Goal: Task Accomplishment & Management: Manage account settings

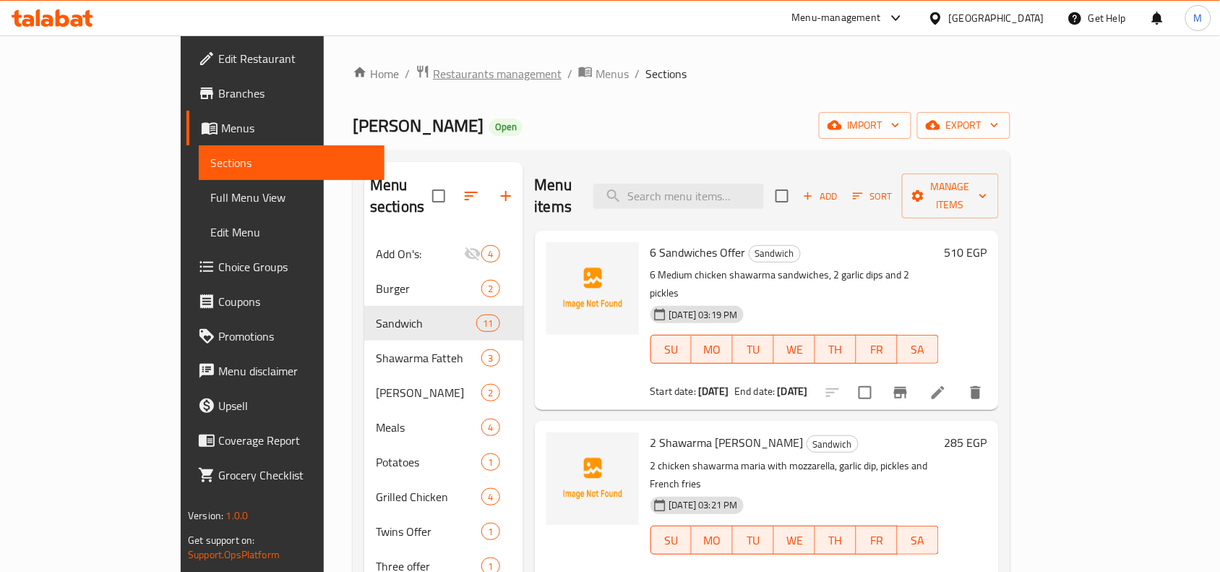
click at [433, 70] on span "Restaurants management" at bounding box center [497, 73] width 129 height 17
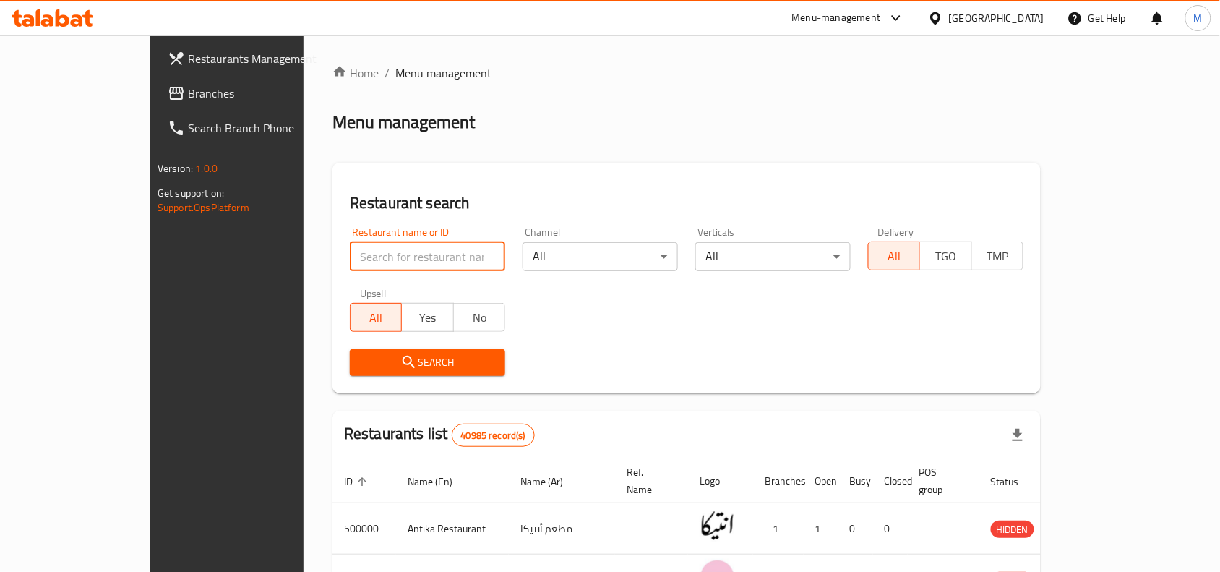
click at [350, 248] on input "search" at bounding box center [427, 256] width 155 height 29
paste input "[PERSON_NAME] El Sharkawy"
type input "[PERSON_NAME] El Sharkawy"
click button "Search" at bounding box center [427, 362] width 155 height 27
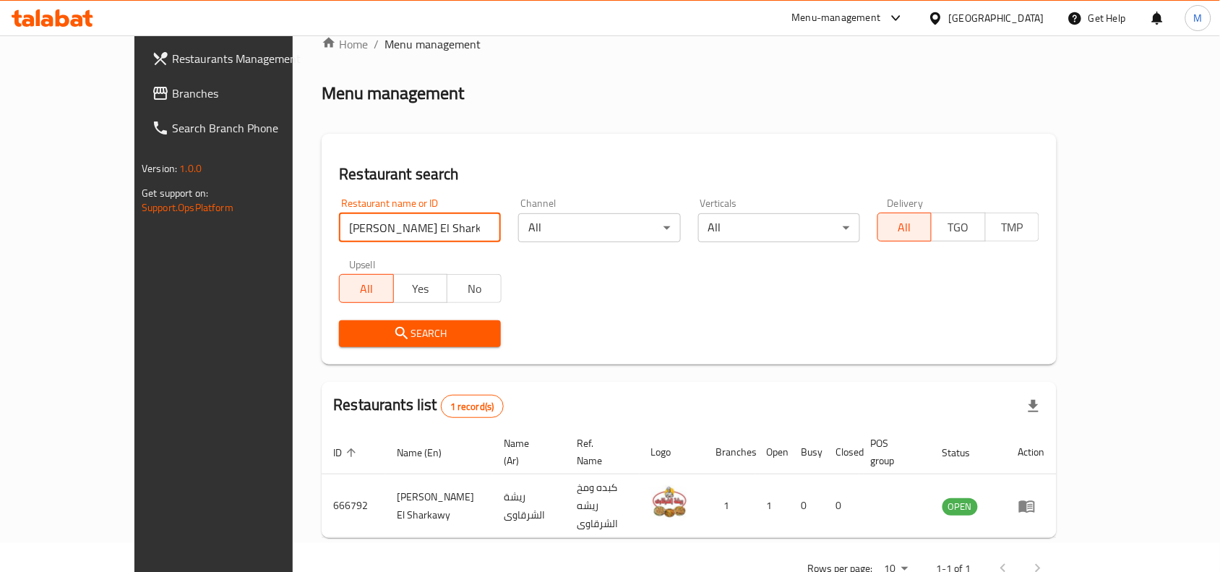
scroll to position [45, 0]
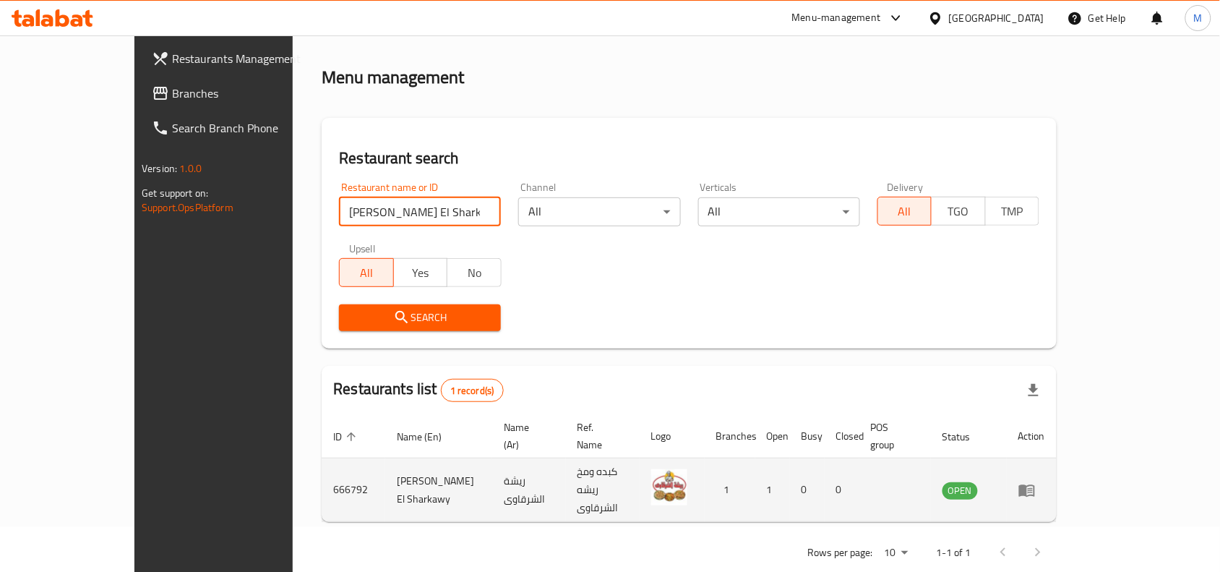
click at [1036, 482] on icon "enhanced table" at bounding box center [1027, 490] width 17 height 17
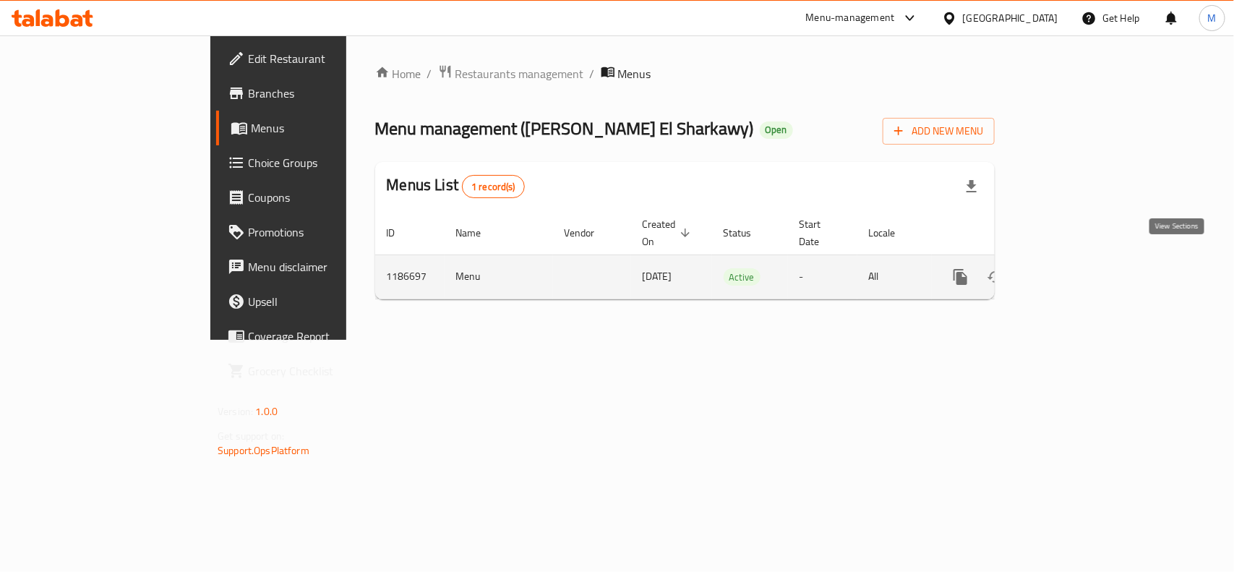
click at [1074, 268] on icon "enhanced table" at bounding box center [1064, 276] width 17 height 17
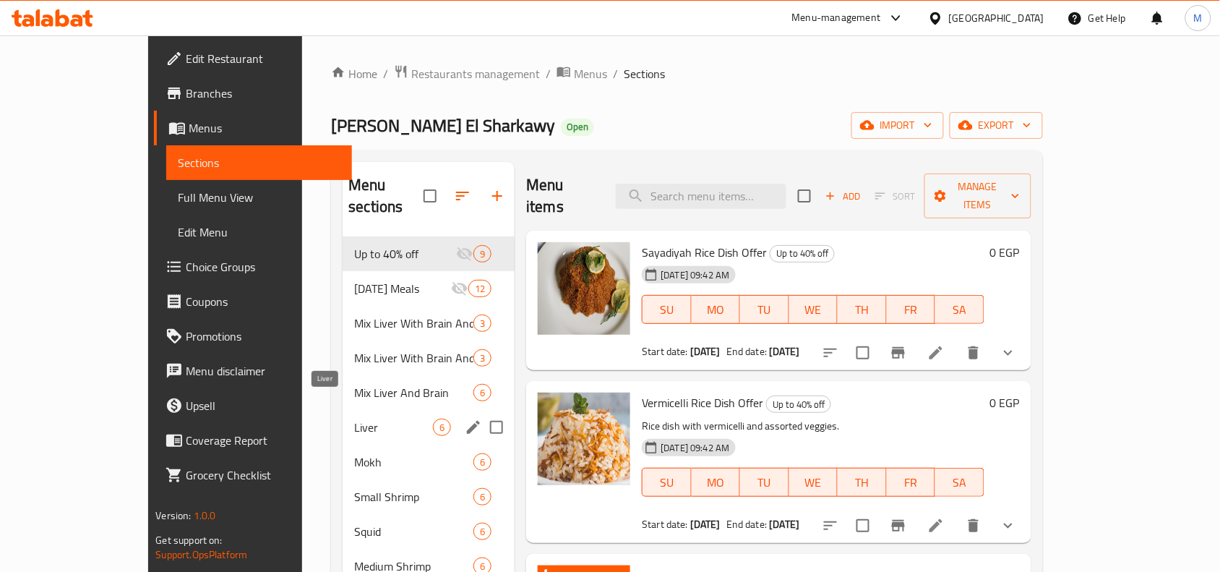
click at [354, 419] on span "Liver" at bounding box center [393, 427] width 79 height 17
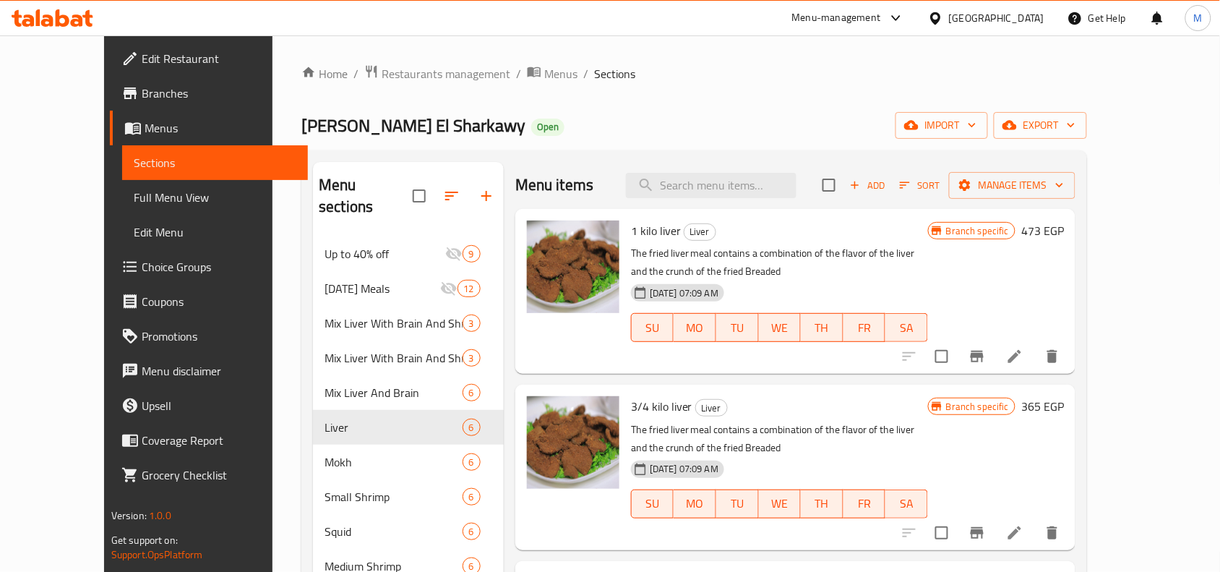
click at [852, 119] on div "[PERSON_NAME] El Sharkawy Open import export" at bounding box center [694, 125] width 786 height 27
click at [1087, 114] on button "export" at bounding box center [1040, 125] width 93 height 27
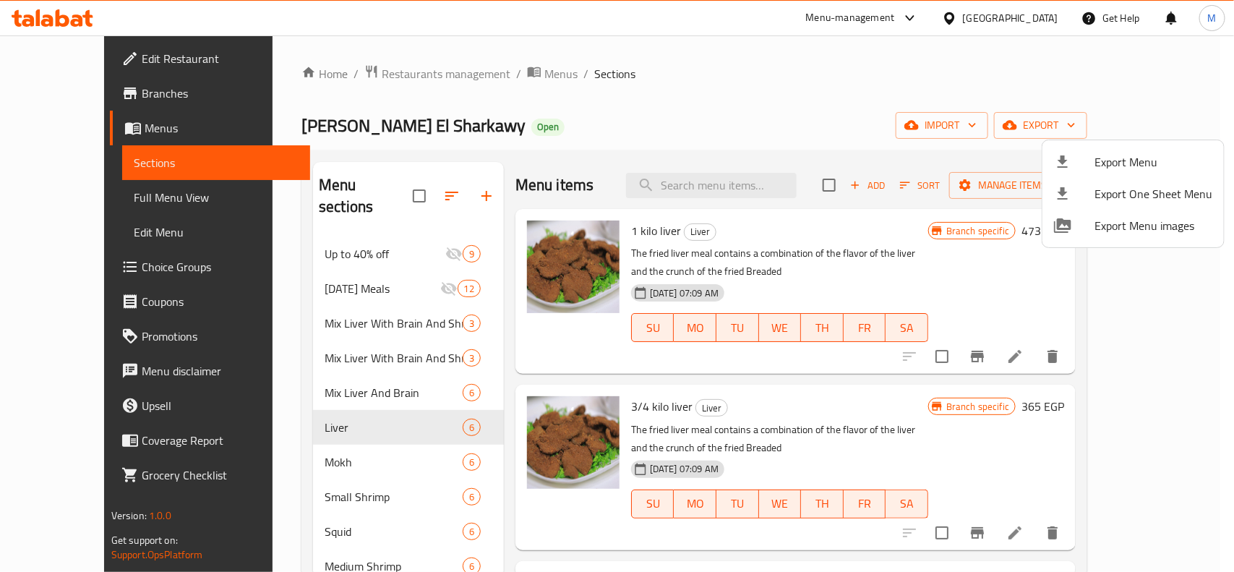
click at [1105, 154] on span "Export Menu" at bounding box center [1154, 161] width 118 height 17
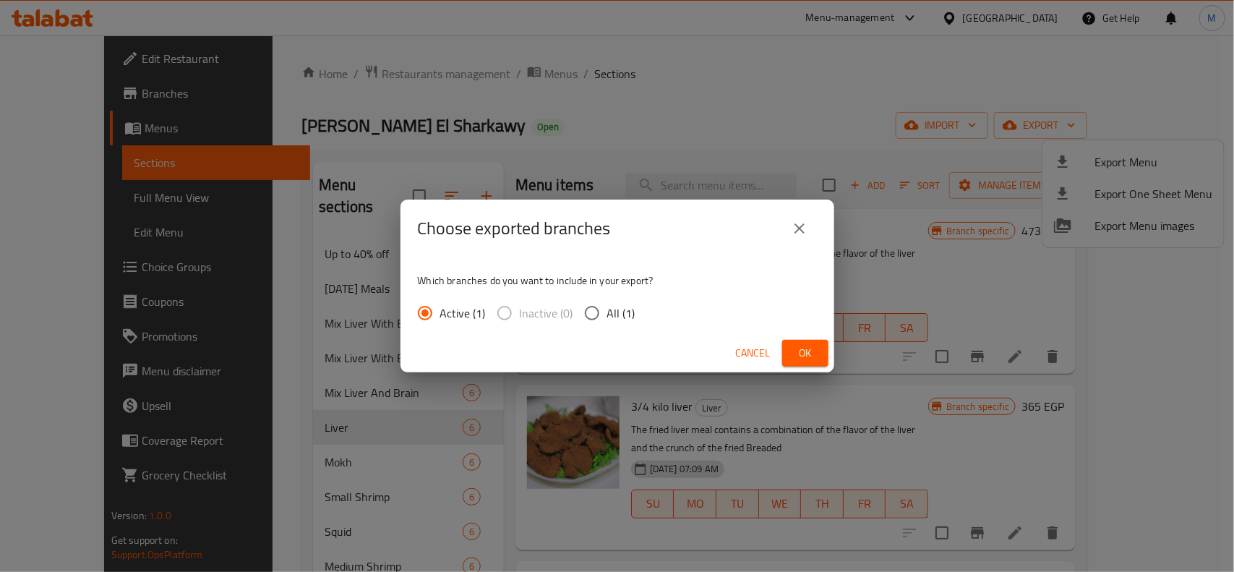
click at [594, 318] on input "All (1)" at bounding box center [592, 313] width 30 height 30
radio input "true"
click at [799, 344] on span "Ok" at bounding box center [805, 353] width 23 height 18
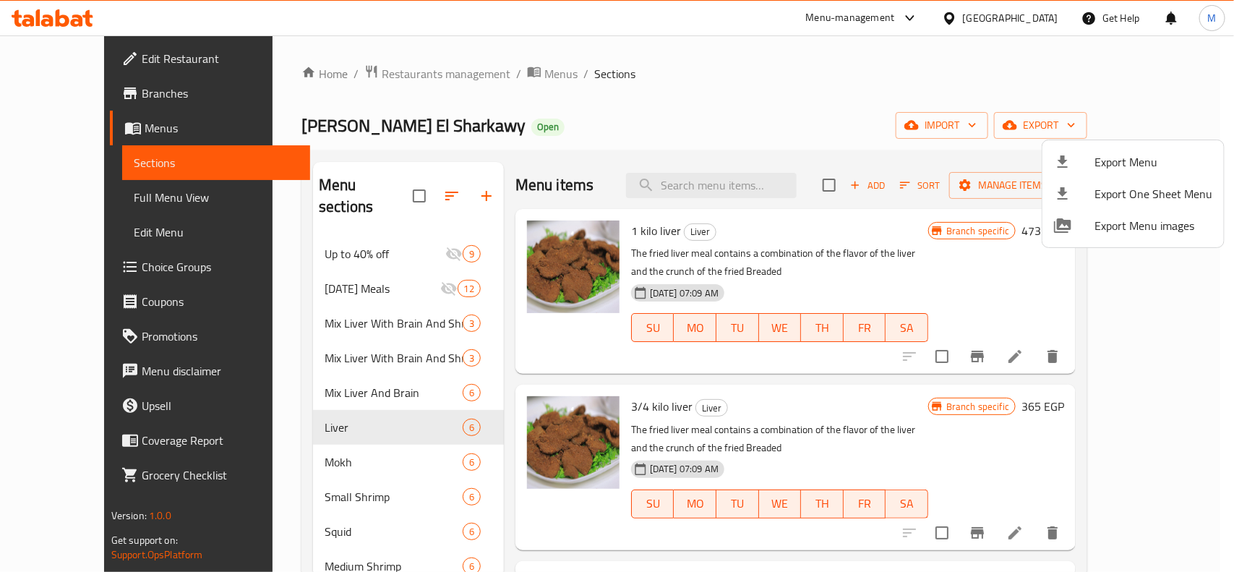
click at [836, 279] on div at bounding box center [617, 286] width 1234 height 572
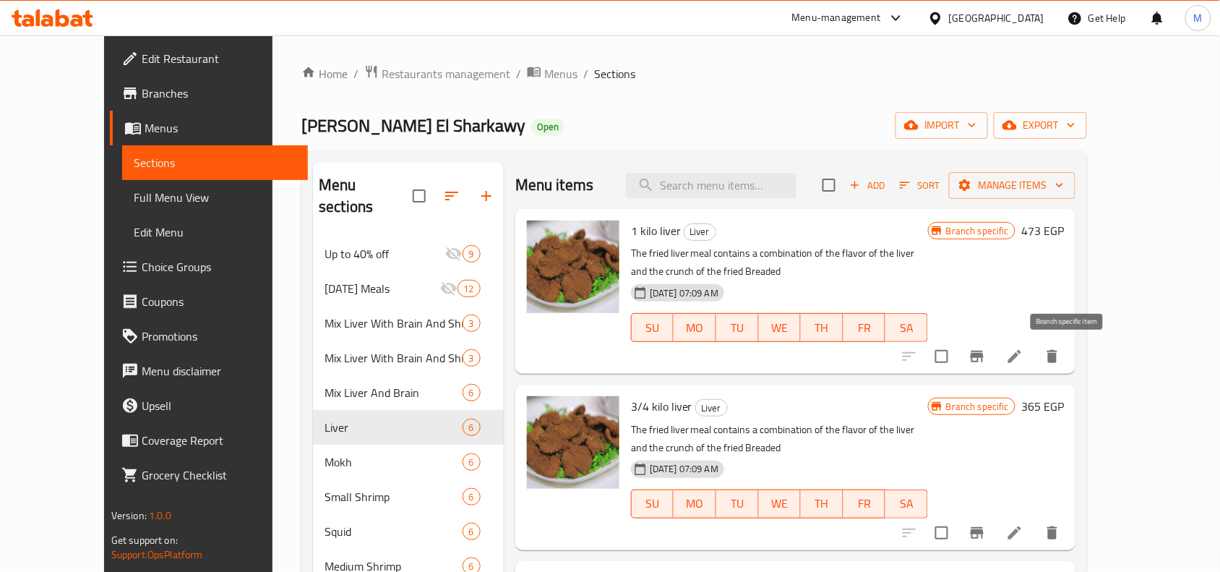
click at [986, 348] on icon "Branch-specific-item" at bounding box center [977, 356] width 17 height 17
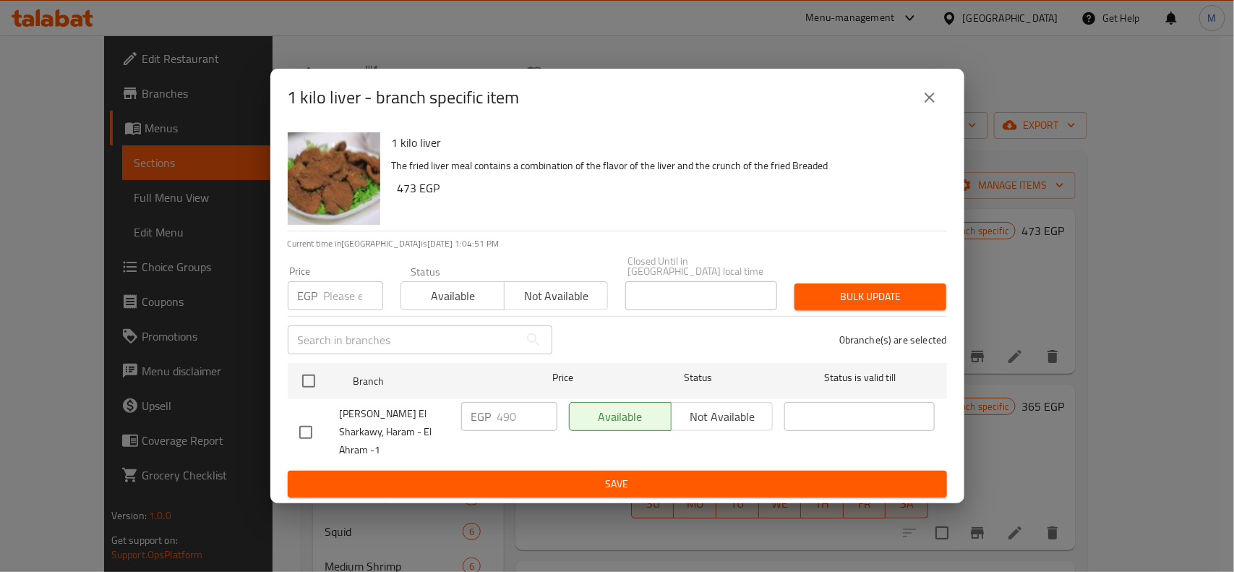
click at [935, 106] on icon "close" at bounding box center [929, 97] width 17 height 17
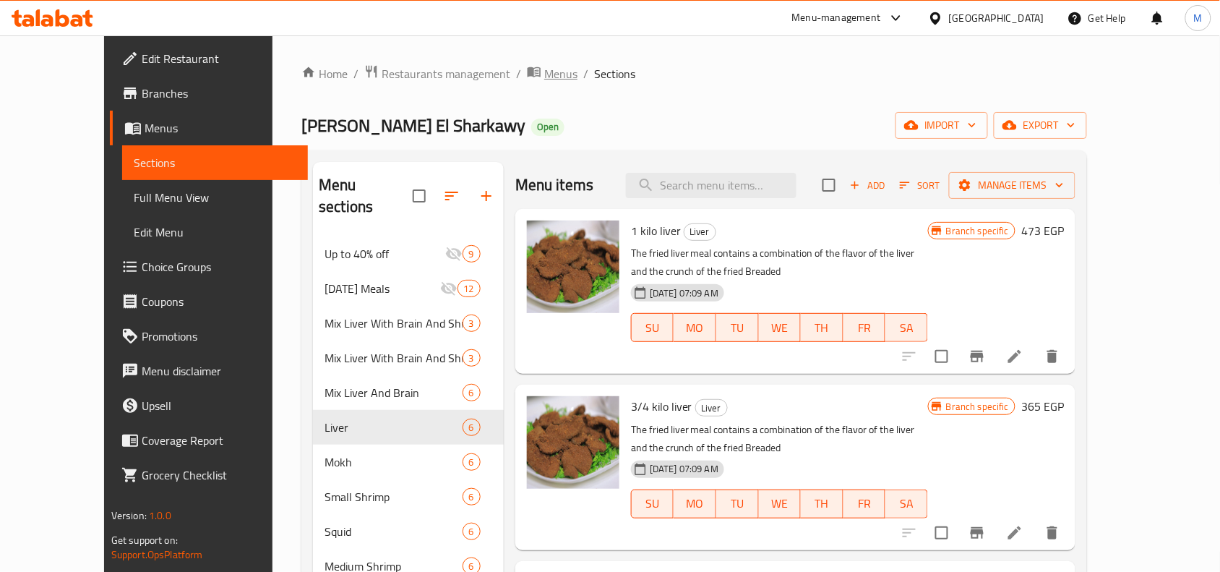
click at [544, 70] on span "Menus" at bounding box center [560, 73] width 33 height 17
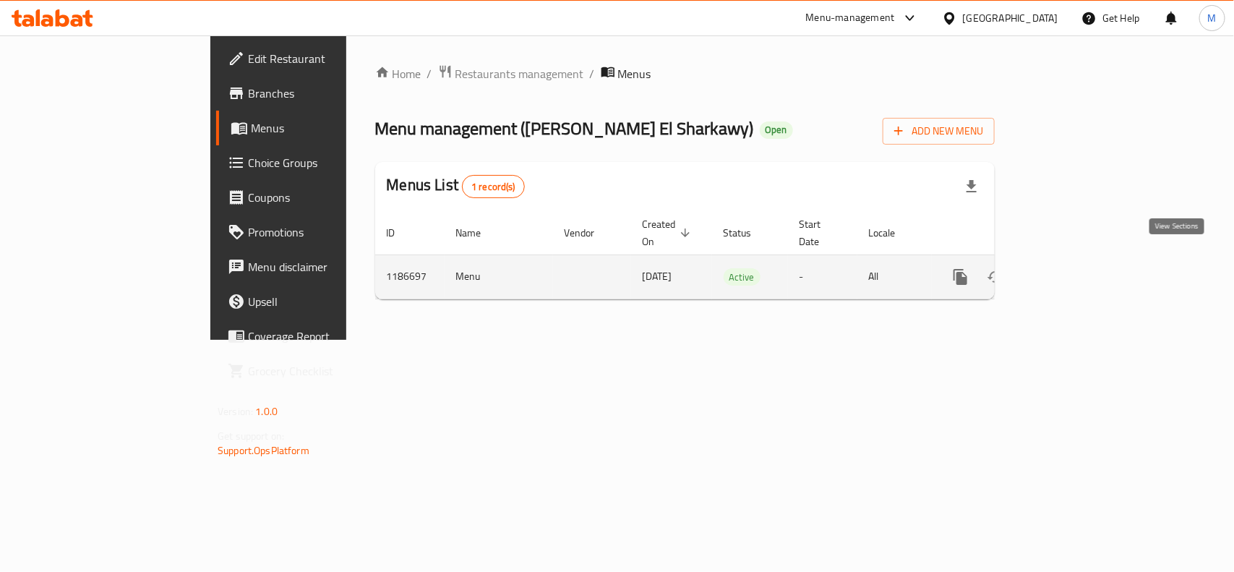
click at [1074, 268] on icon "enhanced table" at bounding box center [1064, 276] width 17 height 17
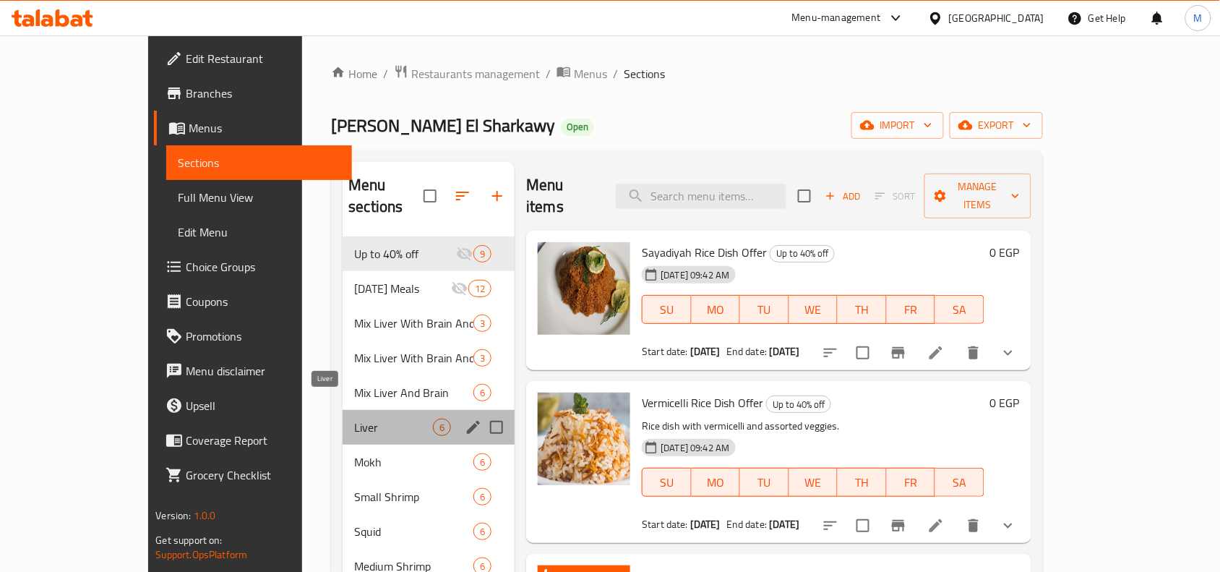
click at [354, 419] on span "Liver" at bounding box center [393, 427] width 79 height 17
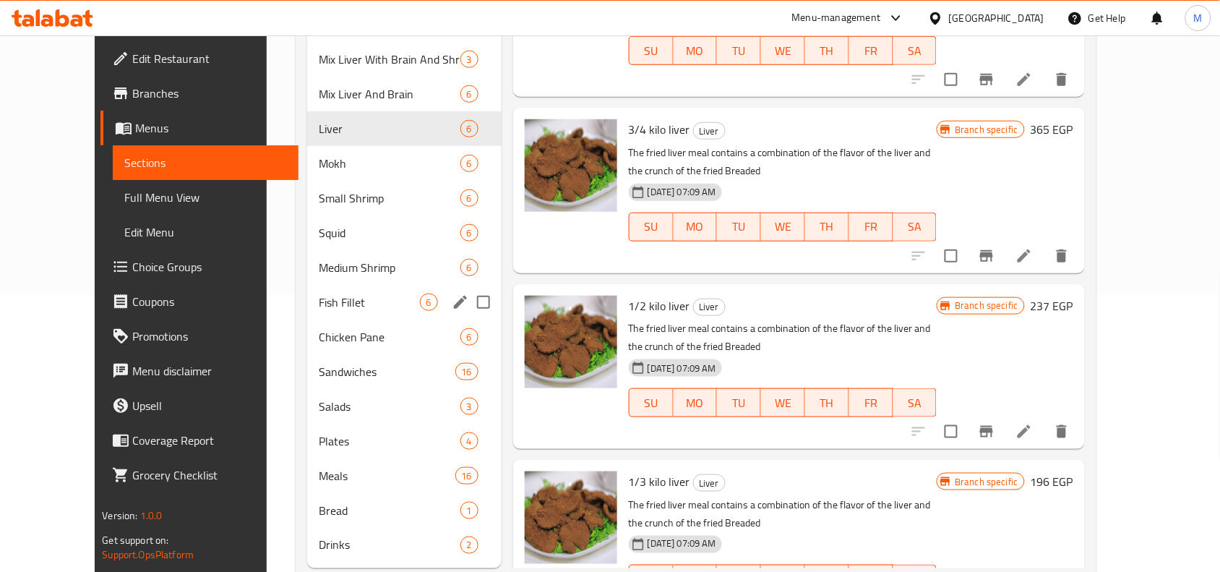
scroll to position [313, 0]
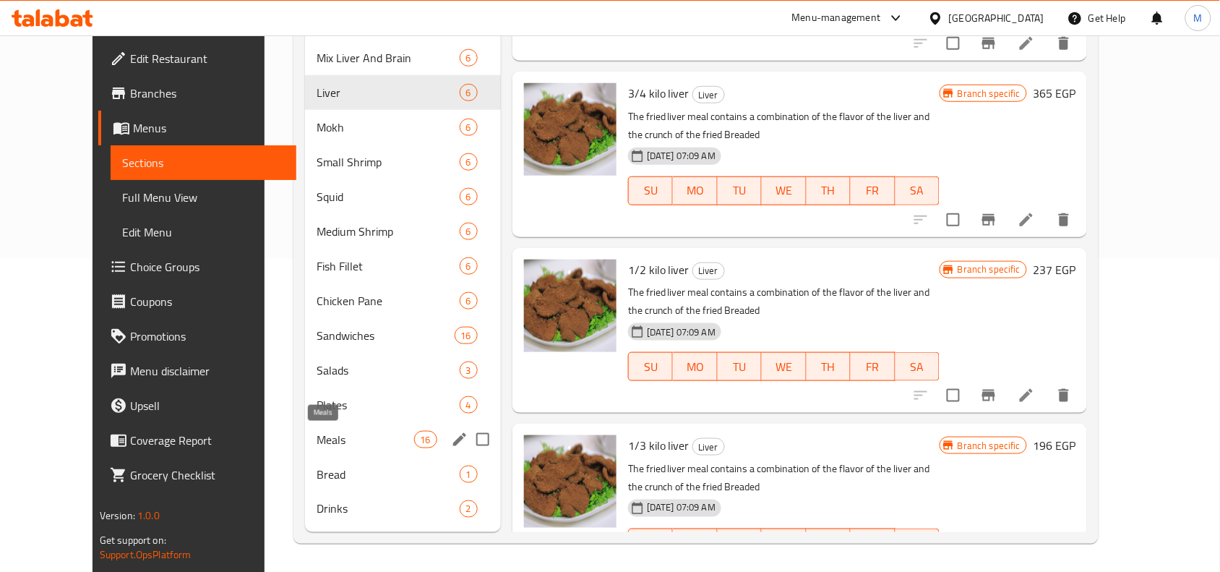
click at [317, 438] on span "Meals" at bounding box center [365, 439] width 97 height 17
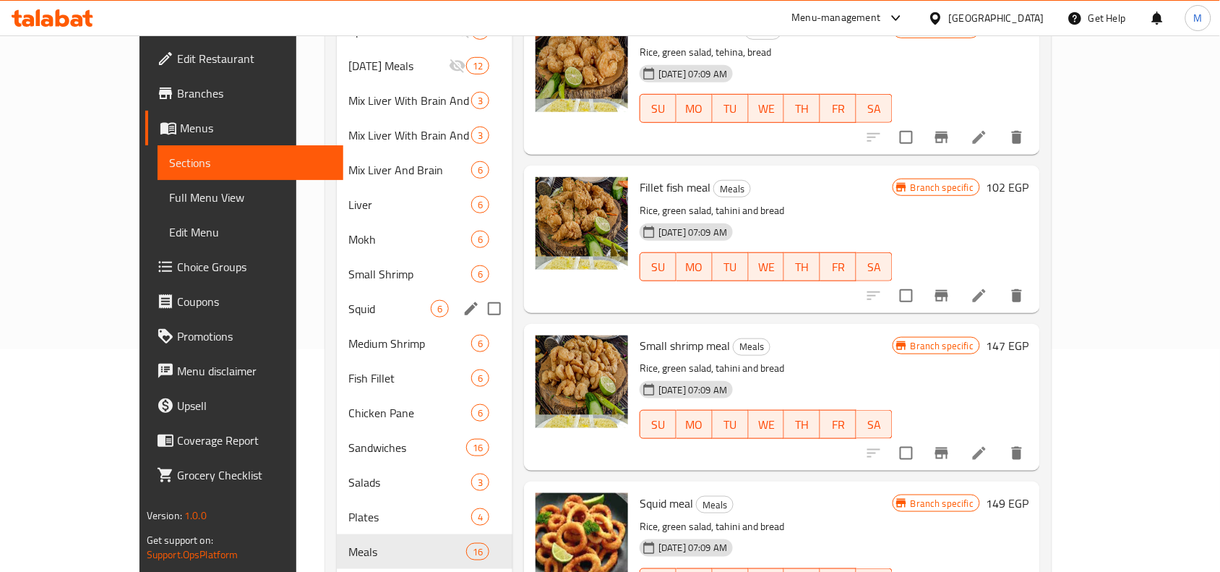
scroll to position [132, 0]
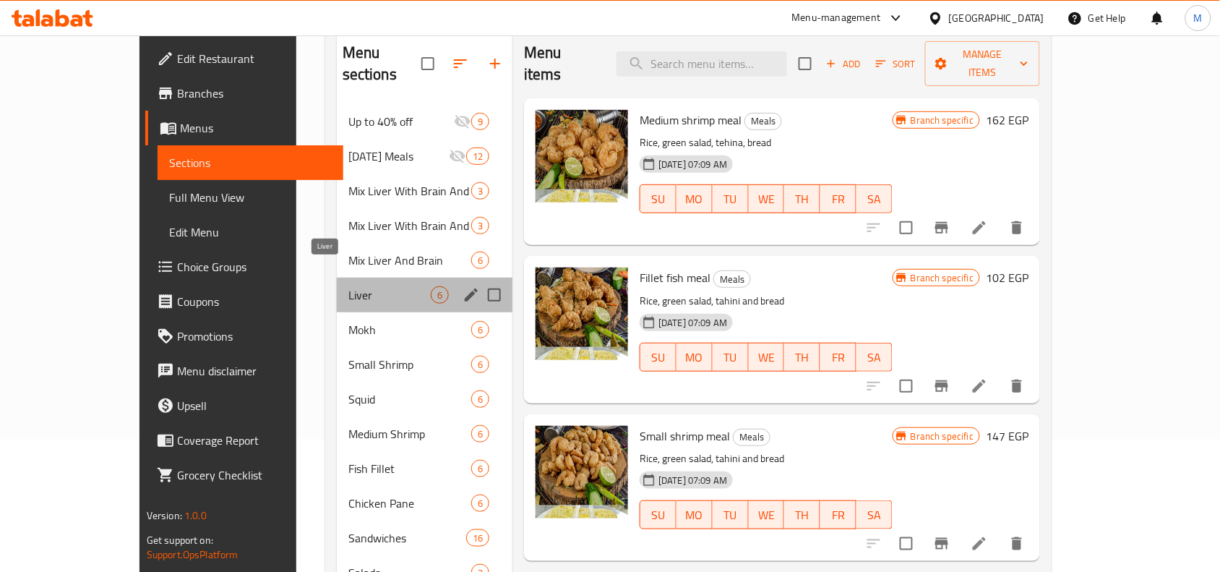
click at [348, 286] on span "Liver" at bounding box center [389, 294] width 82 height 17
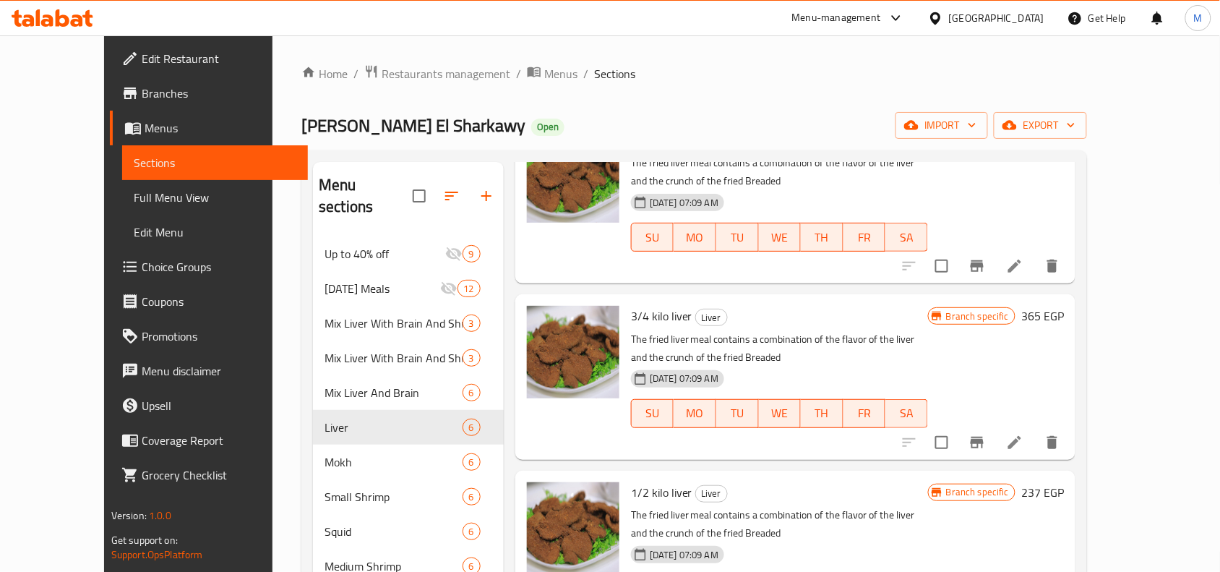
scroll to position [181, 0]
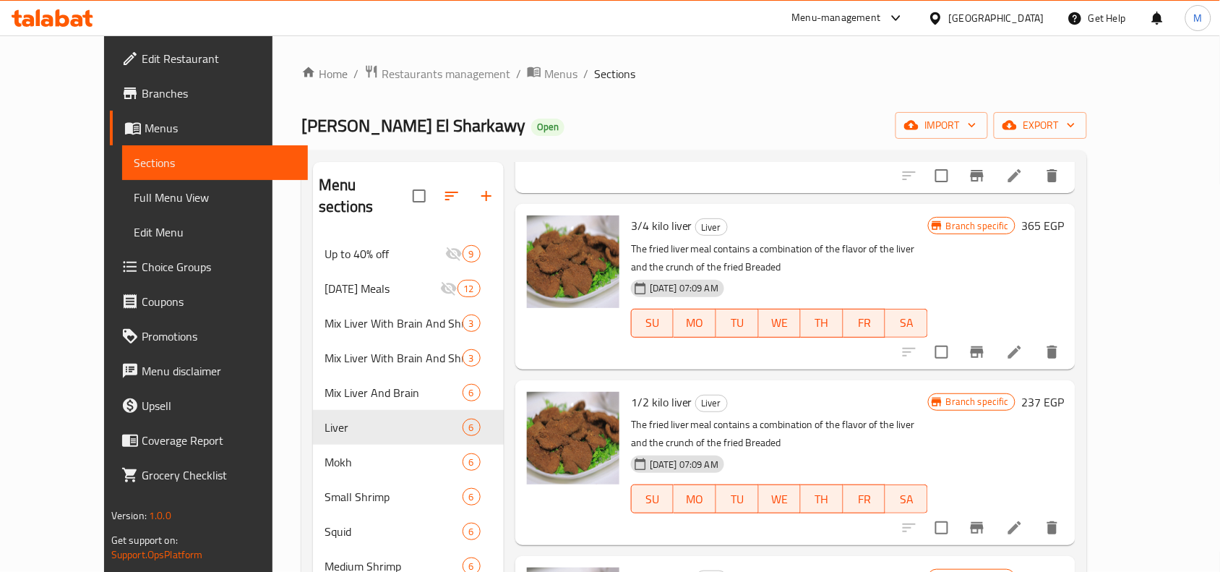
click at [995, 344] on button "Branch-specific-item" at bounding box center [977, 352] width 35 height 35
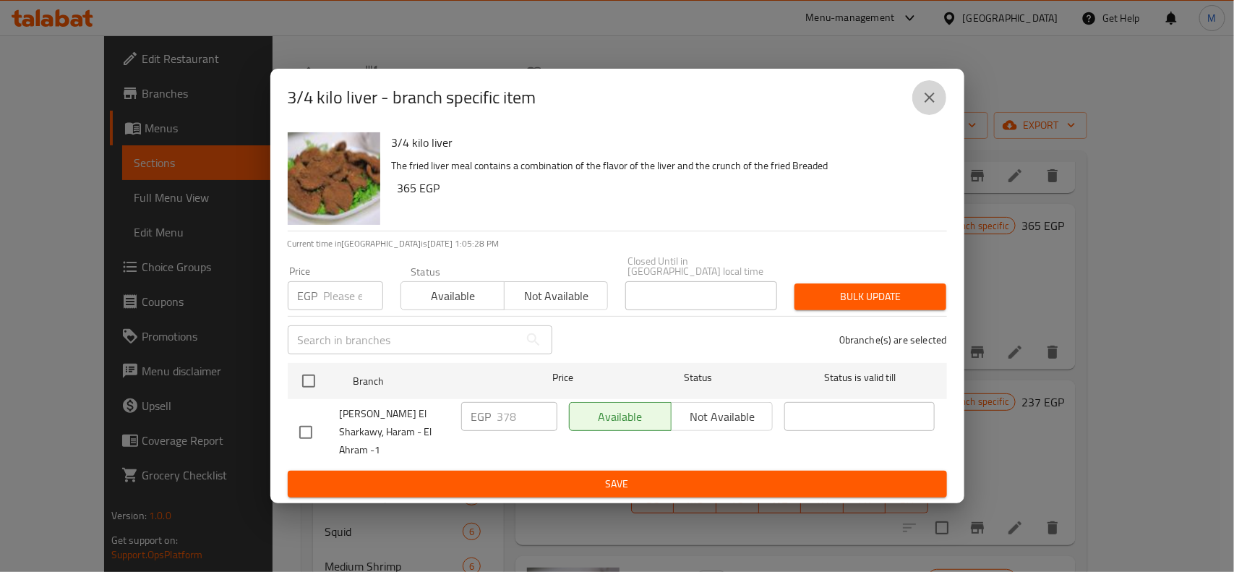
click at [936, 106] on icon "close" at bounding box center [929, 97] width 17 height 17
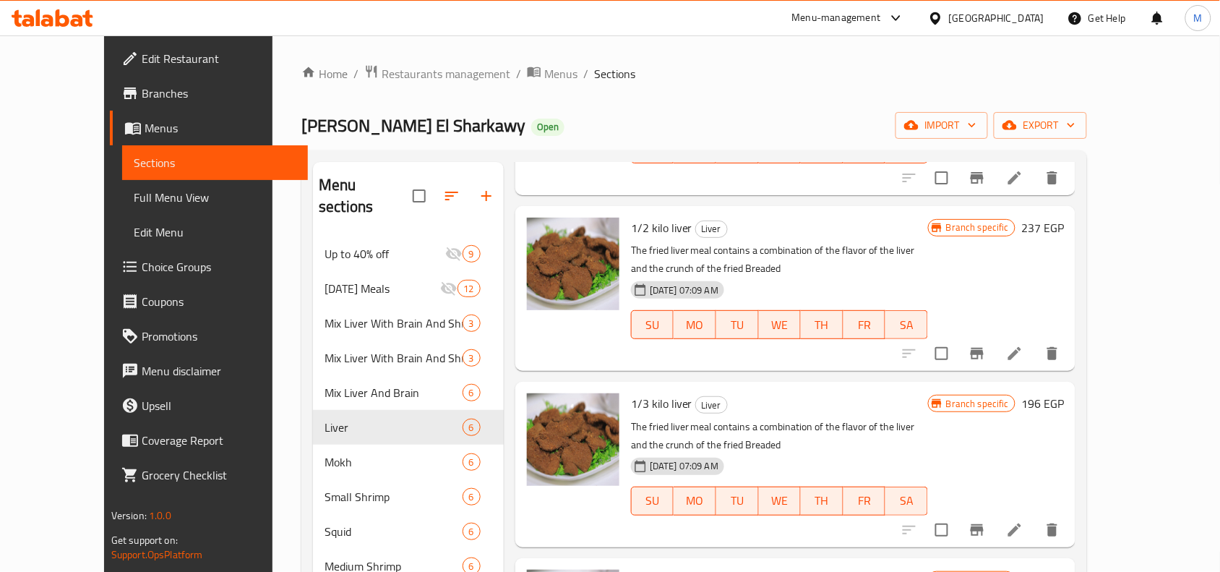
scroll to position [361, 0]
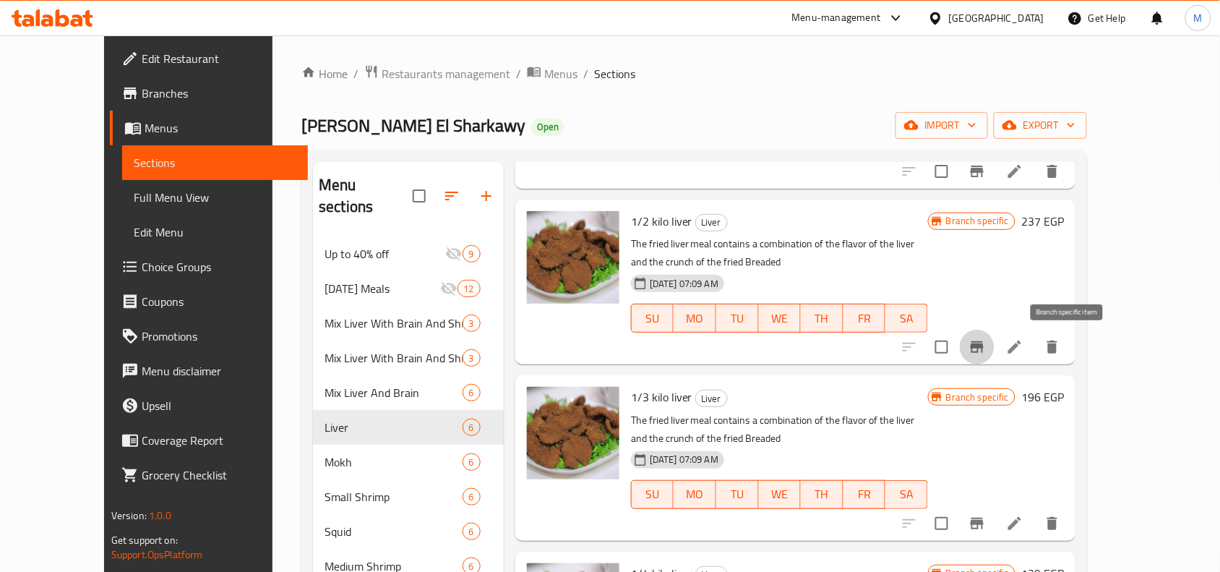
click at [984, 347] on icon "Branch-specific-item" at bounding box center [977, 347] width 13 height 12
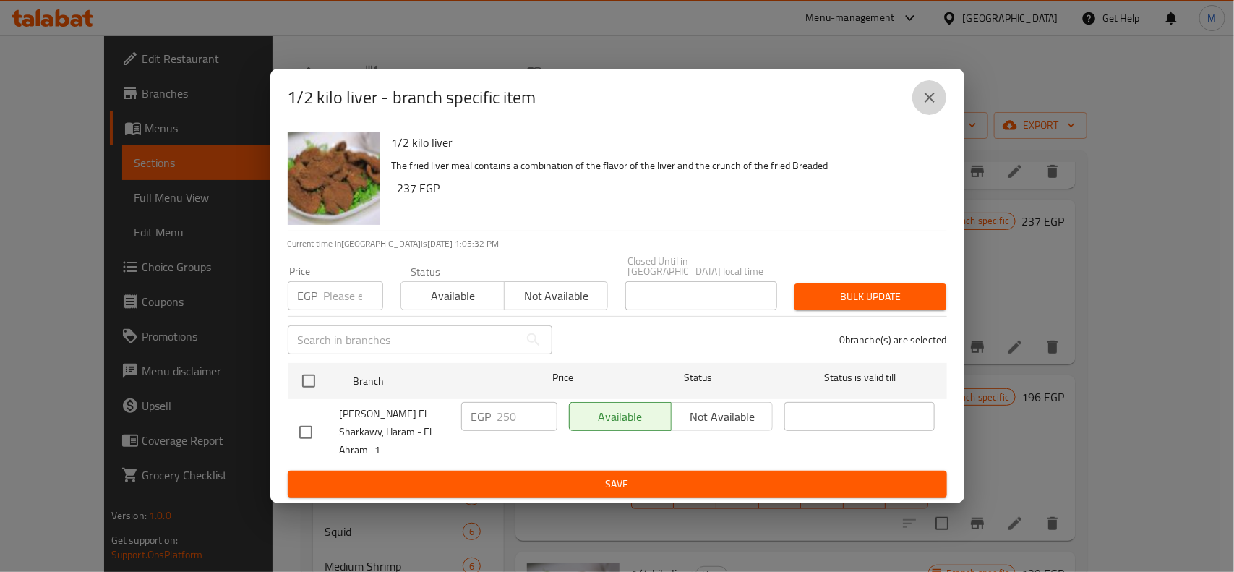
click at [933, 106] on icon "close" at bounding box center [929, 97] width 17 height 17
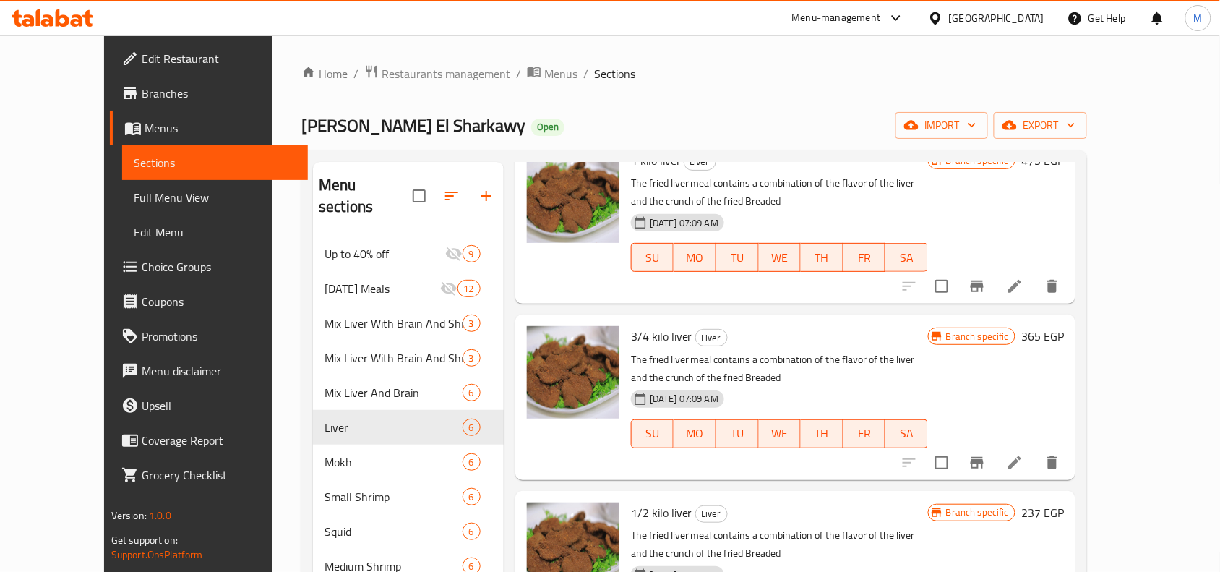
scroll to position [0, 0]
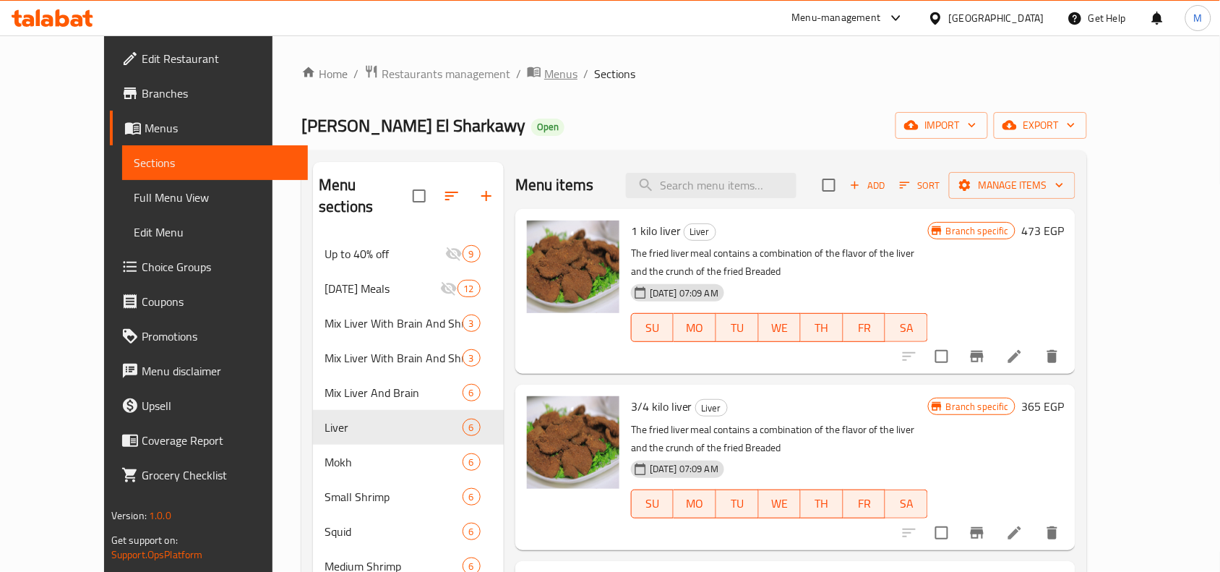
click at [544, 70] on span "Menus" at bounding box center [560, 73] width 33 height 17
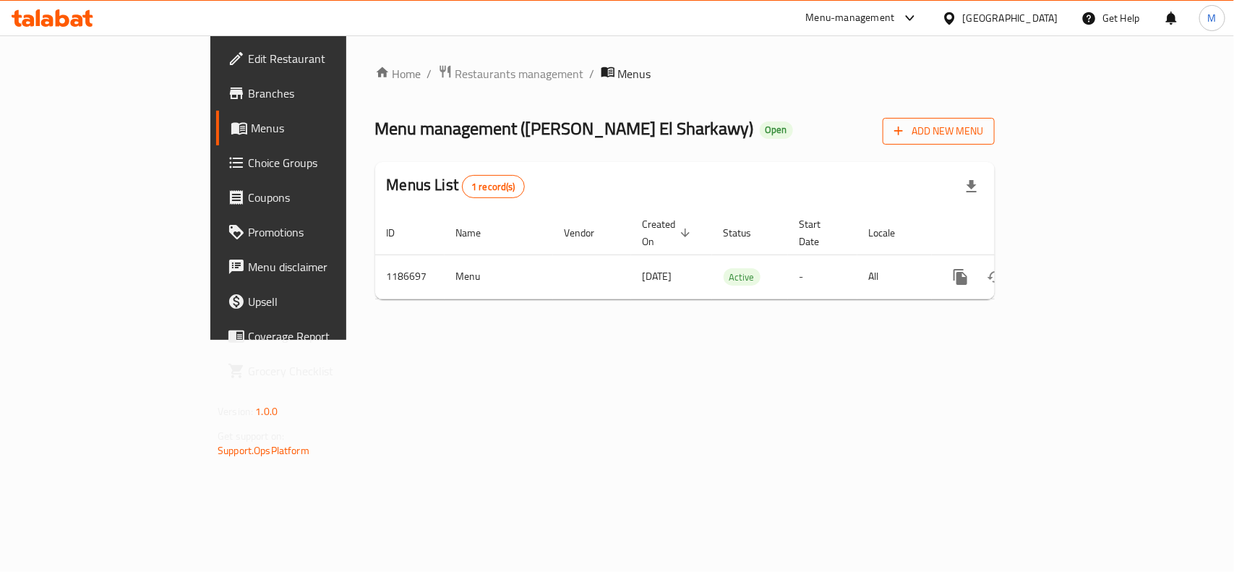
click at [983, 135] on span "Add New Menu" at bounding box center [938, 131] width 89 height 18
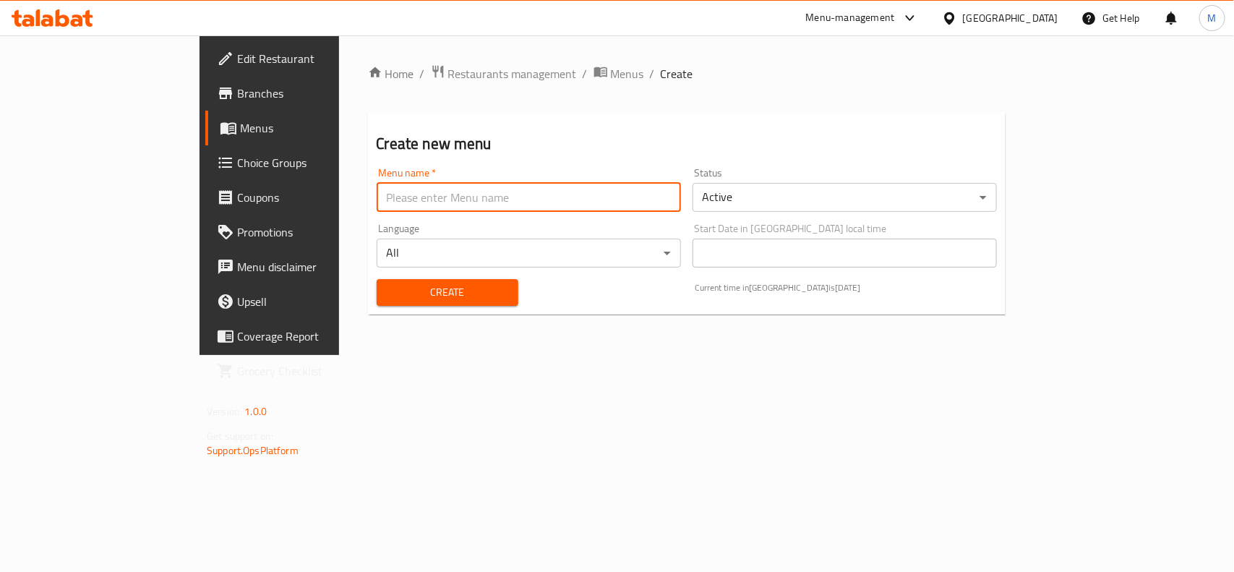
click at [377, 196] on input "text" at bounding box center [529, 197] width 304 height 29
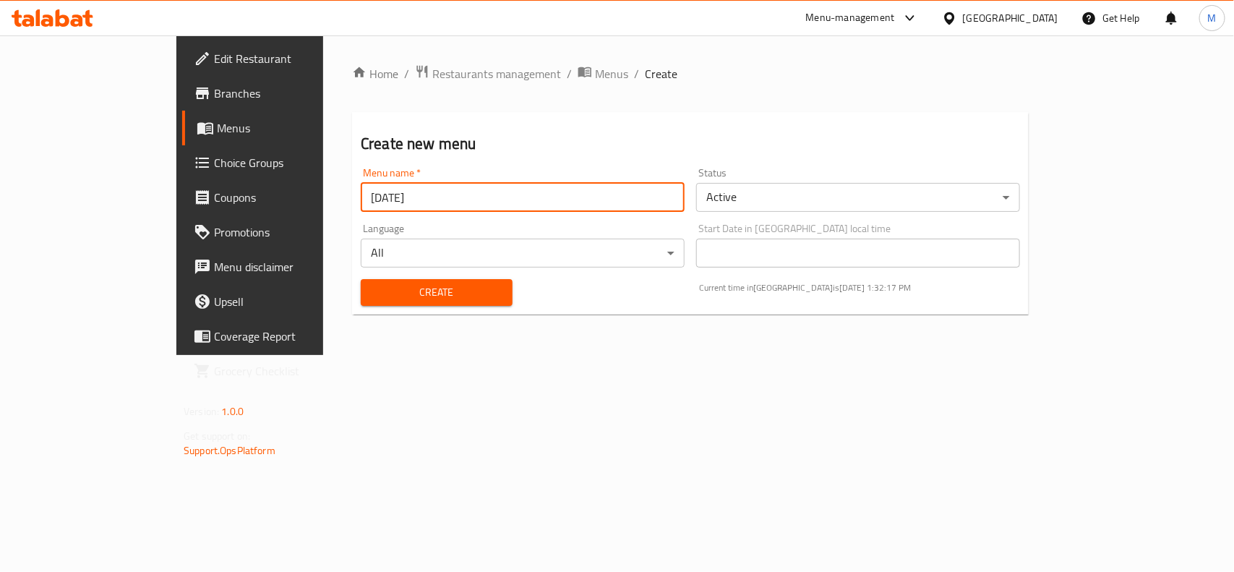
type input "[DATE]"
click at [372, 286] on span "Create" at bounding box center [436, 292] width 129 height 18
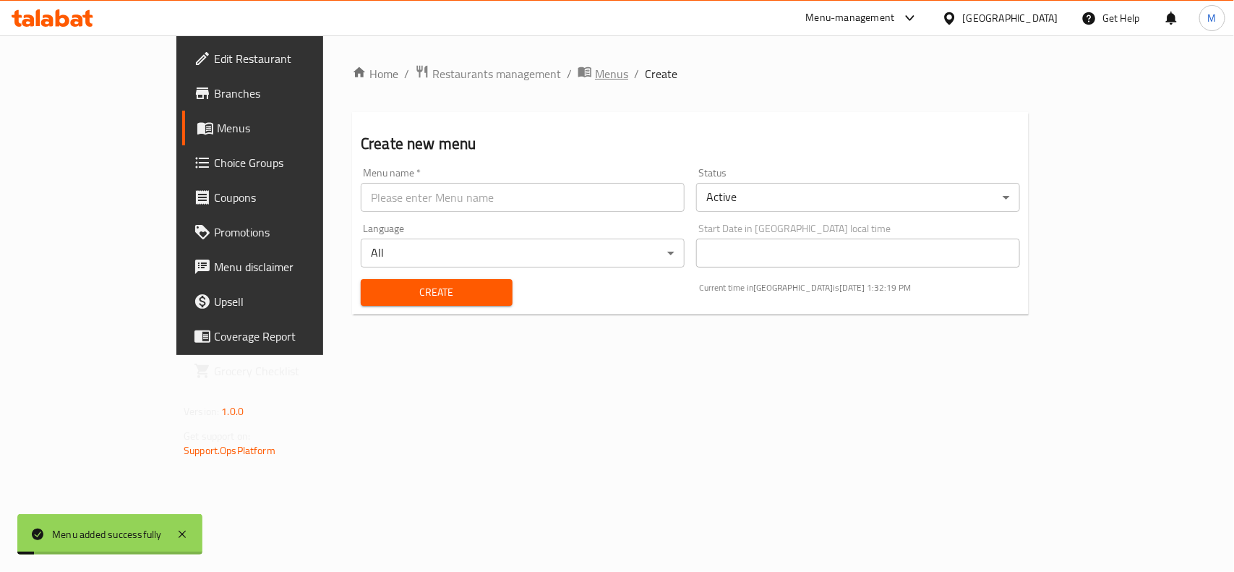
click at [595, 74] on span "Menus" at bounding box center [611, 73] width 33 height 17
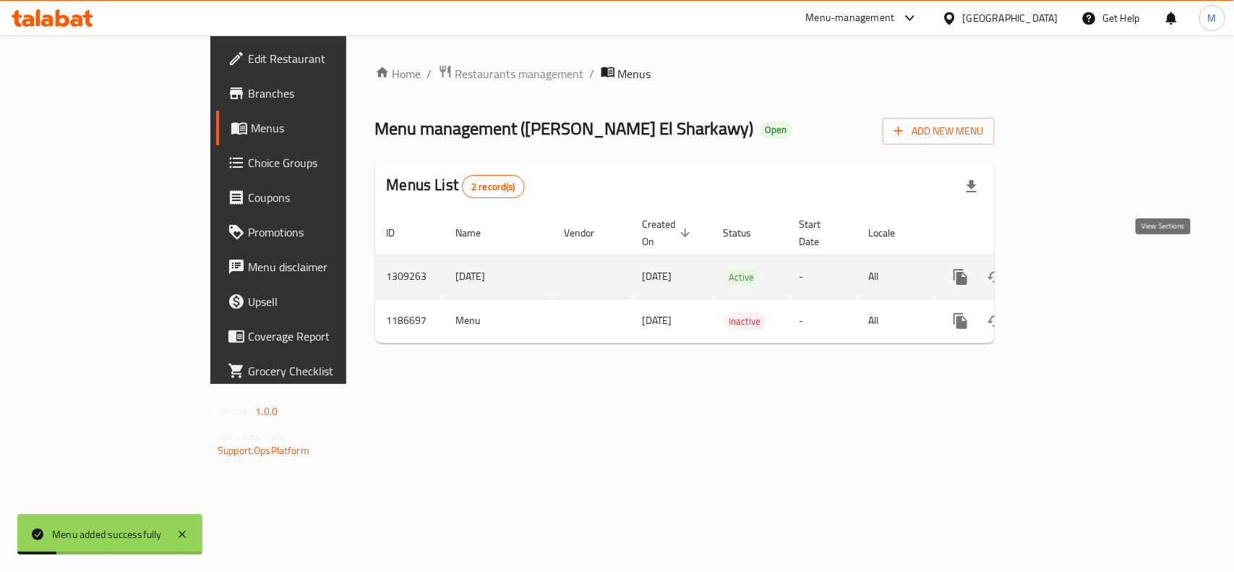
click at [1082, 260] on link "enhanced table" at bounding box center [1065, 277] width 35 height 35
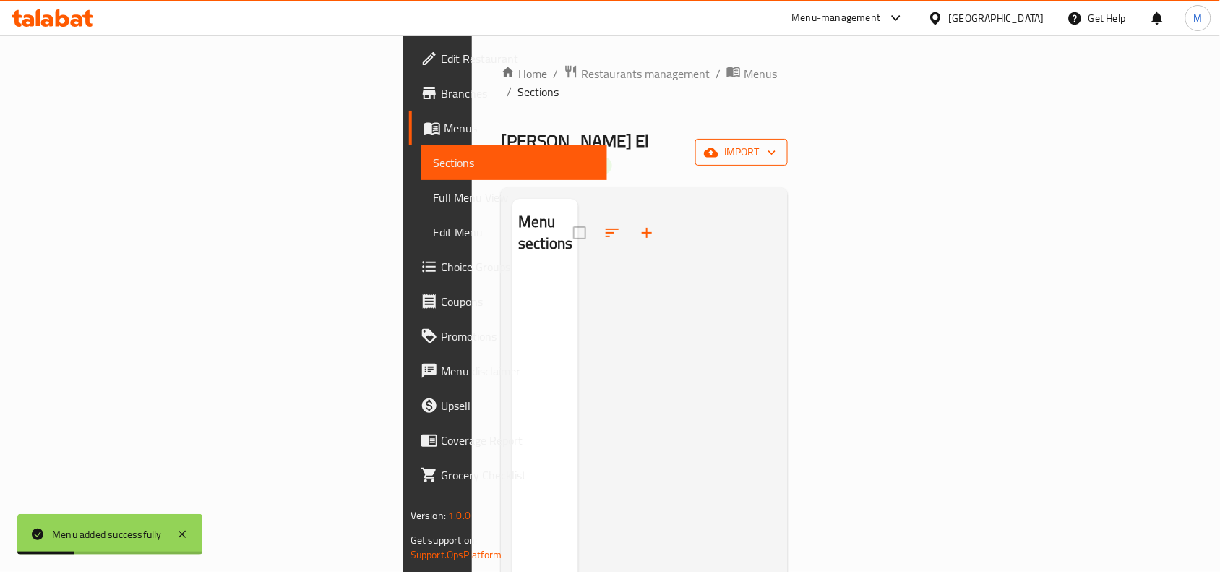
click at [776, 143] on span "import" at bounding box center [741, 152] width 69 height 18
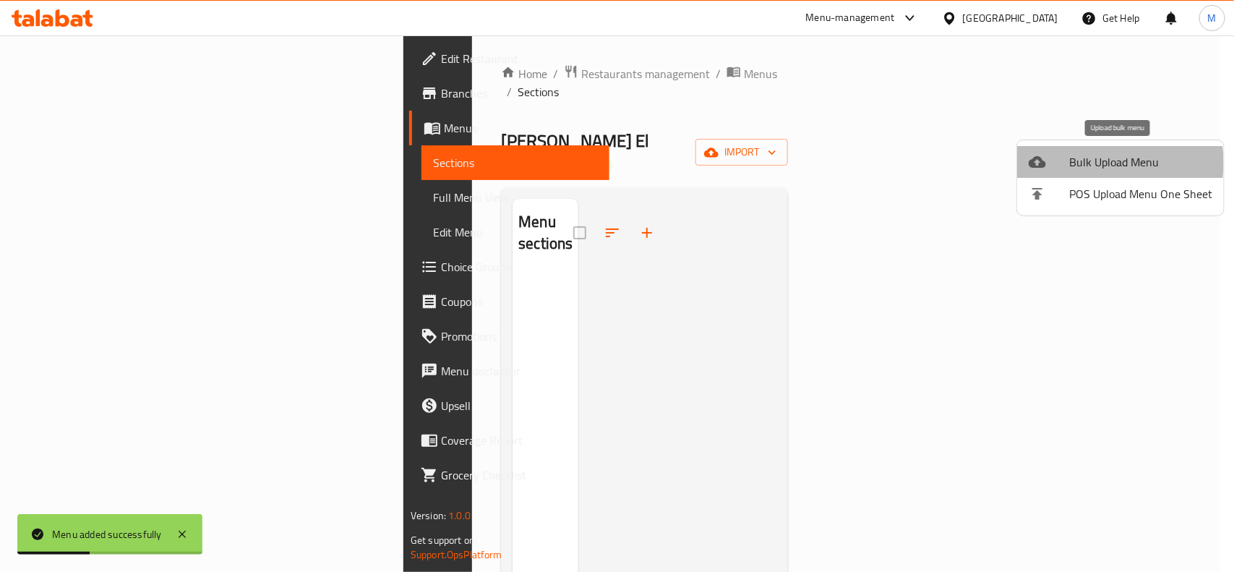
click at [1096, 163] on span "Bulk Upload Menu" at bounding box center [1140, 161] width 143 height 17
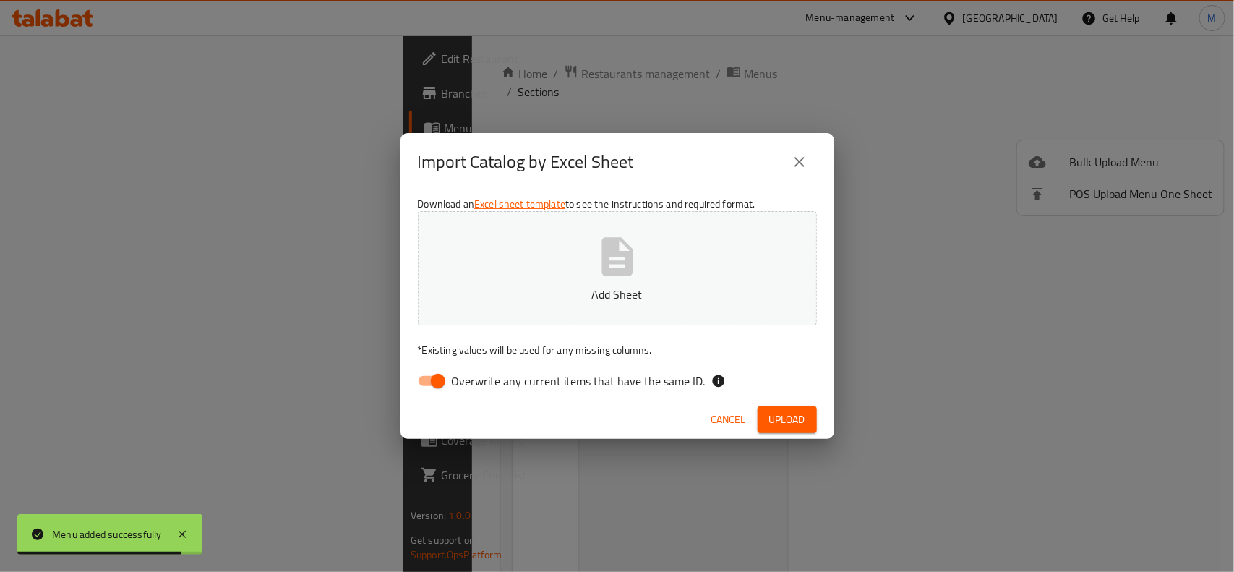
click at [442, 372] on input "Overwrite any current items that have the same ID." at bounding box center [438, 380] width 82 height 27
checkbox input "false"
click at [647, 252] on button "Add Sheet" at bounding box center [617, 268] width 399 height 114
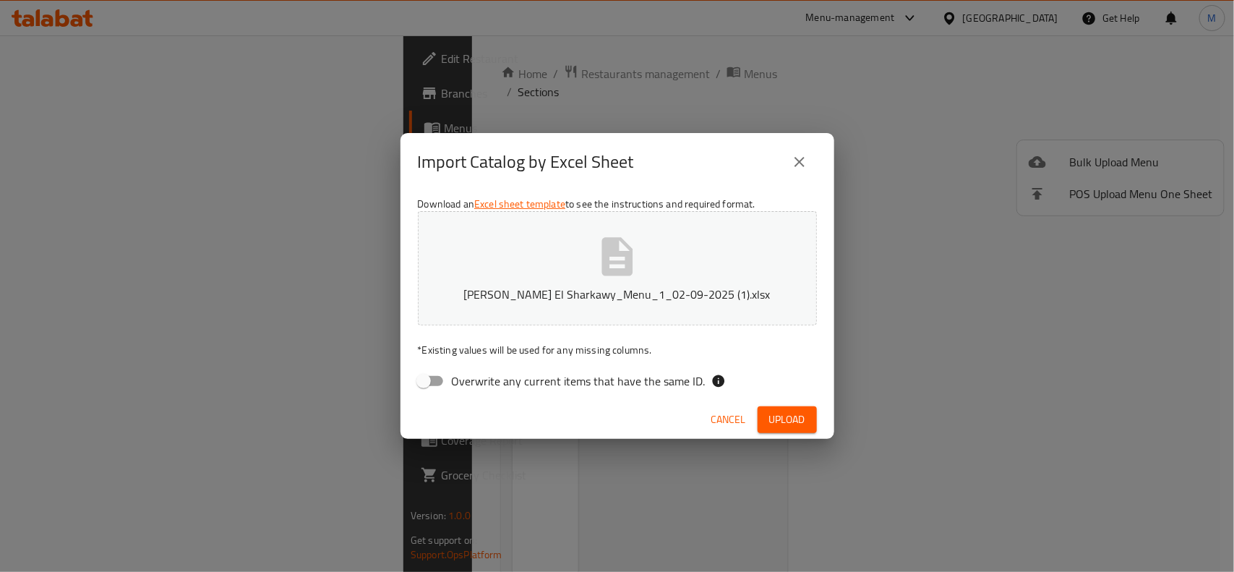
click at [805, 421] on span "Upload" at bounding box center [787, 420] width 36 height 18
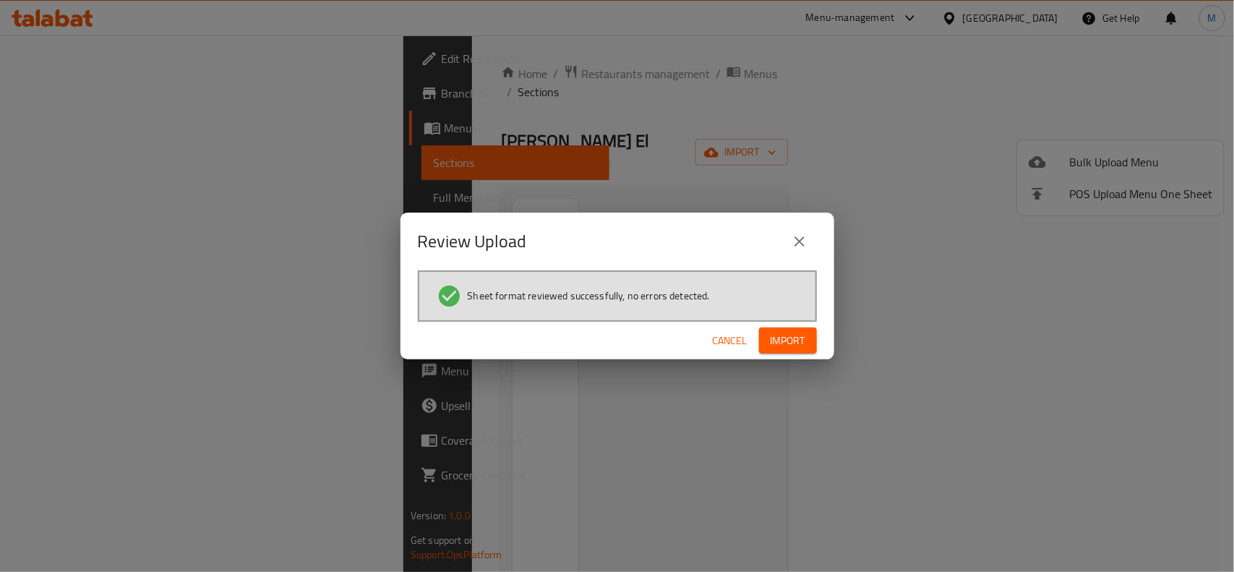
click at [764, 328] on button "Import" at bounding box center [788, 341] width 58 height 27
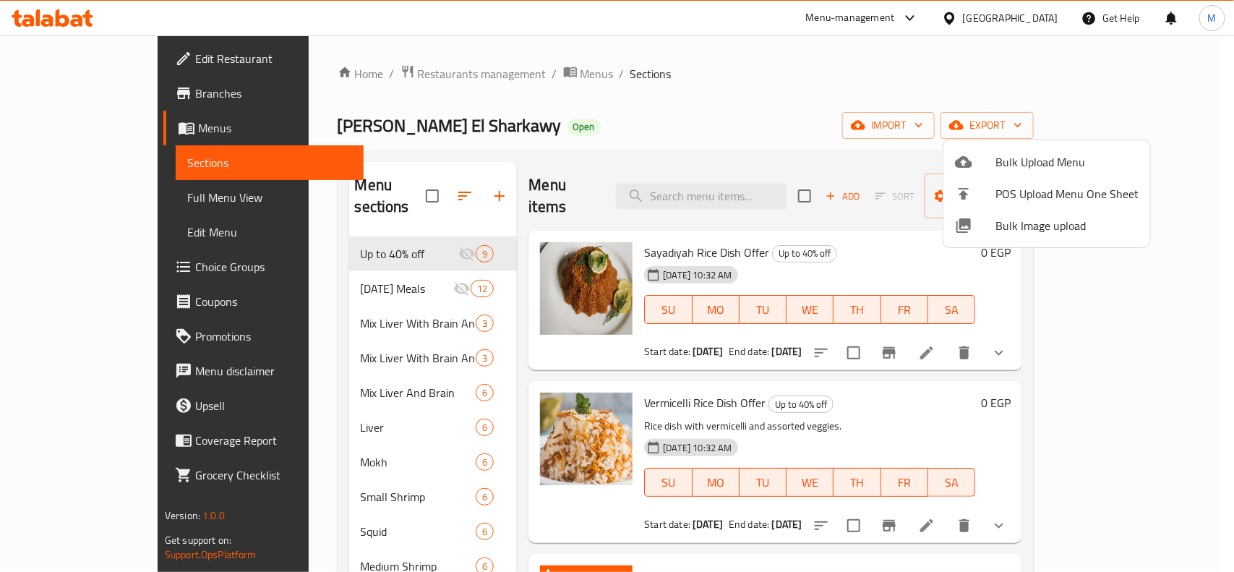
click at [714, 129] on div at bounding box center [617, 286] width 1234 height 572
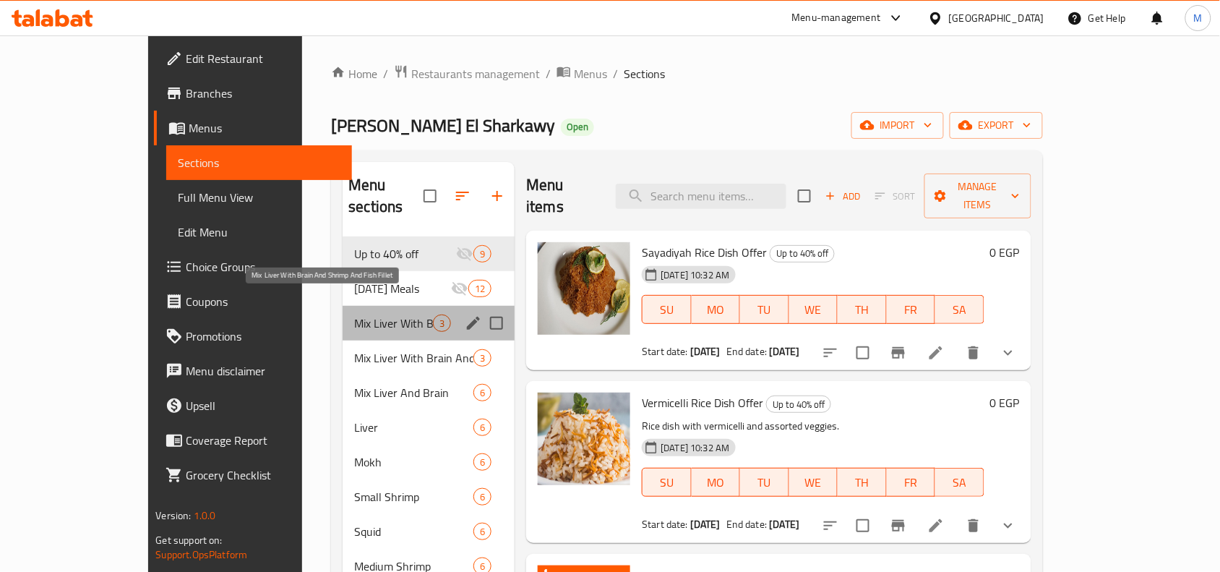
click at [369, 314] on span "Mix Liver With Brain And Shrimp And Fish Fillet" at bounding box center [393, 322] width 79 height 17
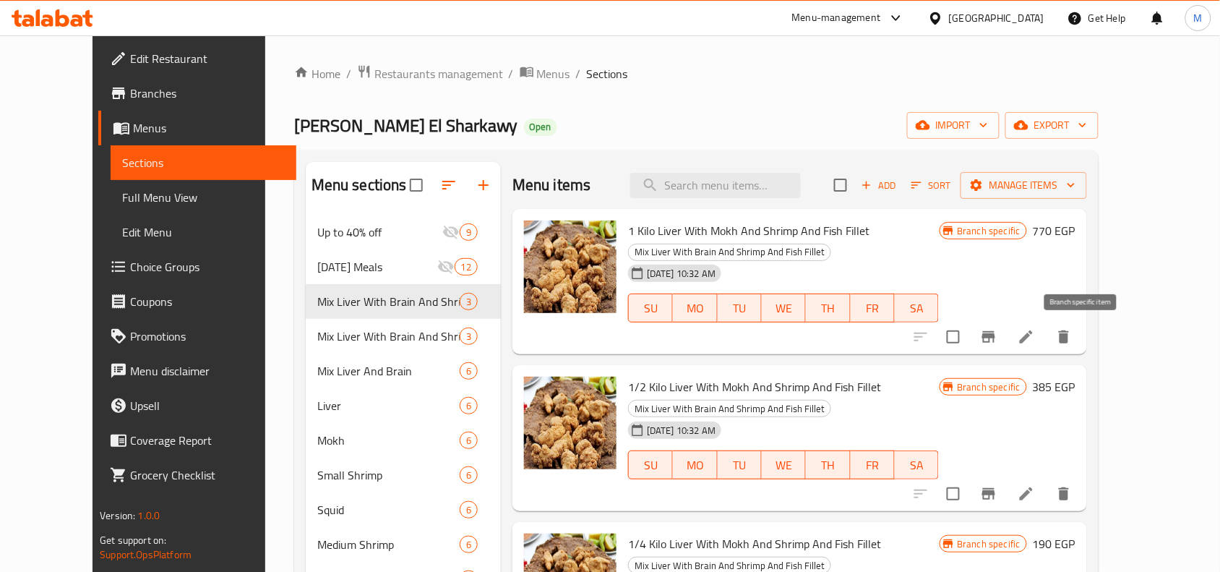
click at [996, 337] on icon "Branch-specific-item" at bounding box center [989, 337] width 13 height 12
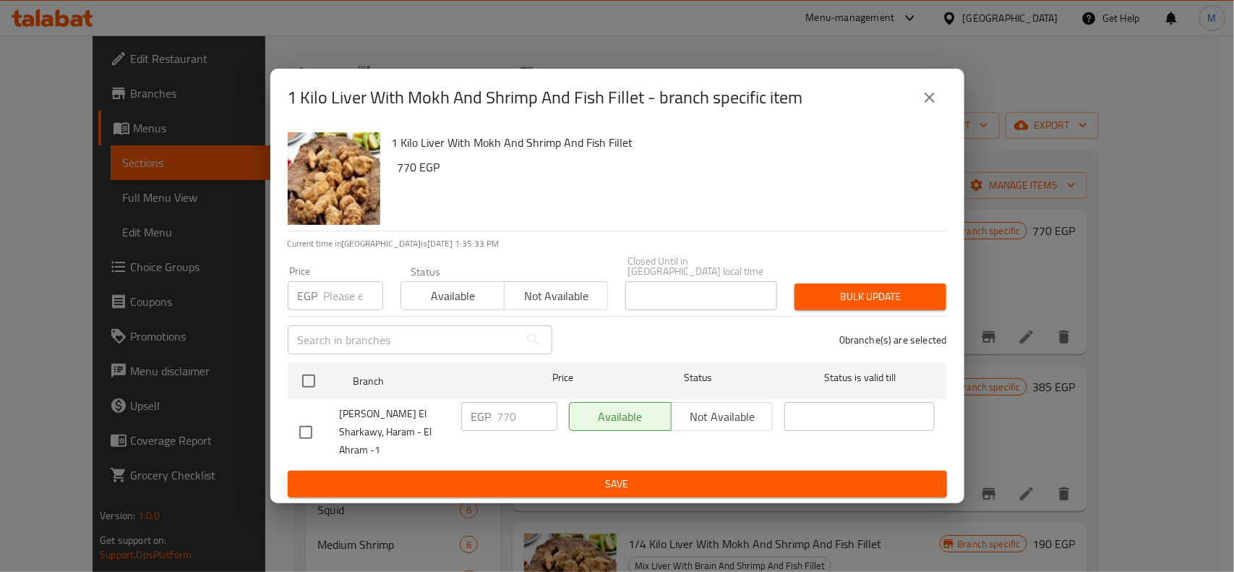
click at [933, 106] on icon "close" at bounding box center [929, 97] width 17 height 17
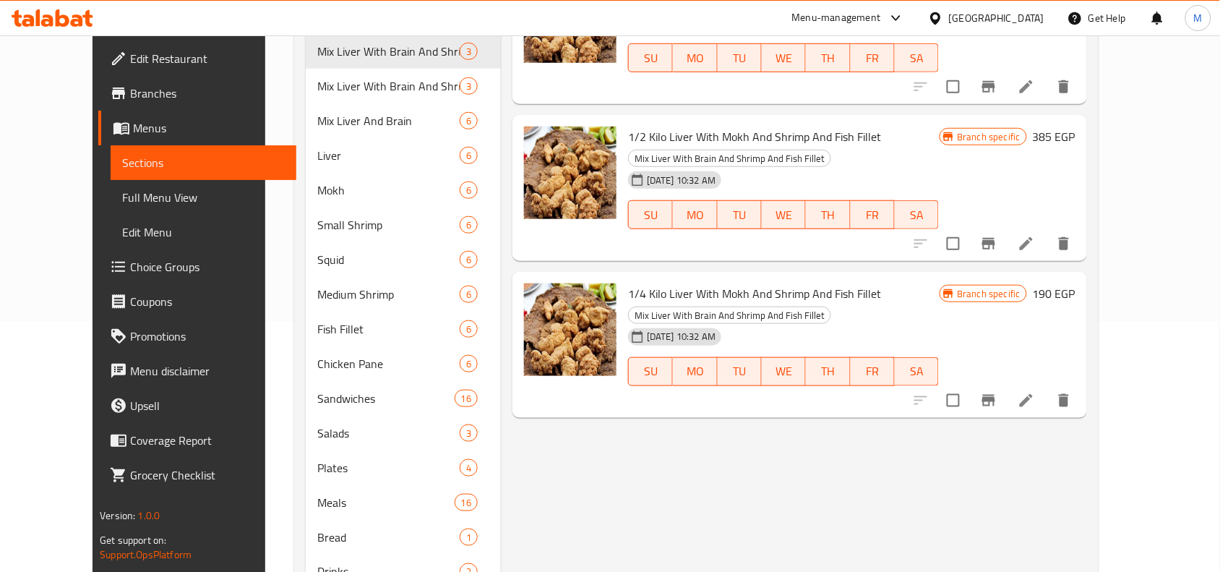
scroll to position [313, 0]
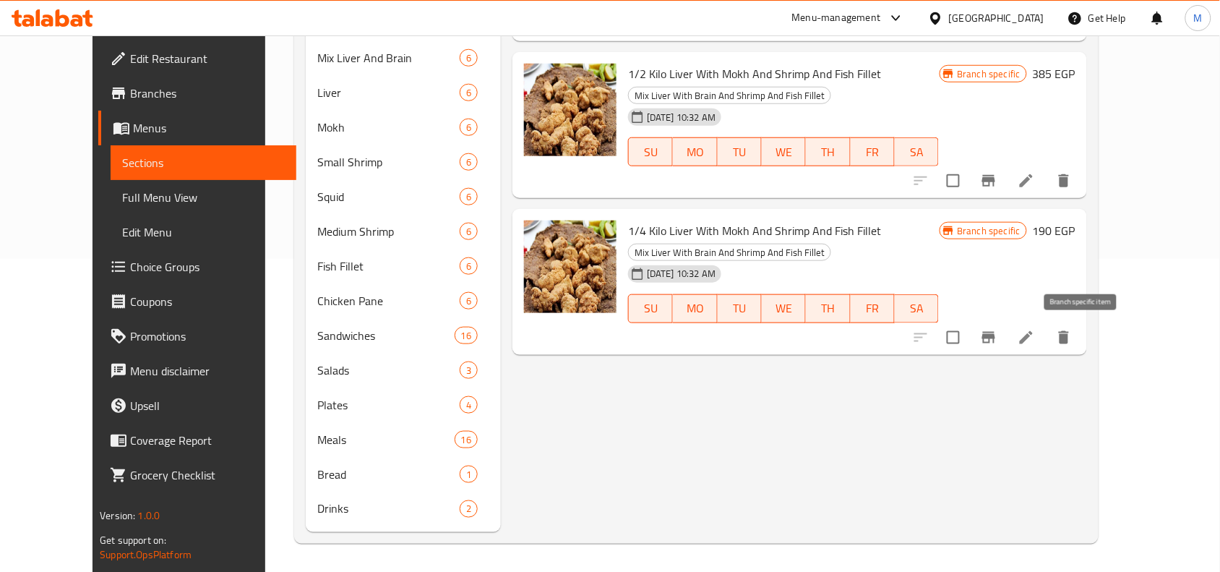
click at [998, 341] on icon "Branch-specific-item" at bounding box center [988, 337] width 17 height 17
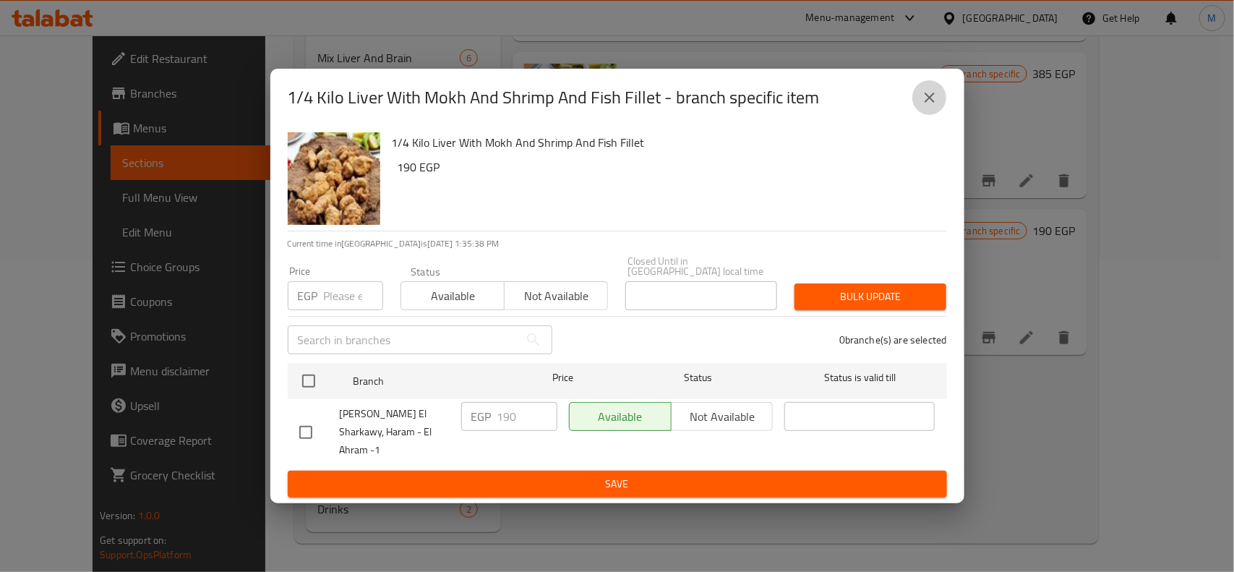
click at [937, 106] on icon "close" at bounding box center [929, 97] width 17 height 17
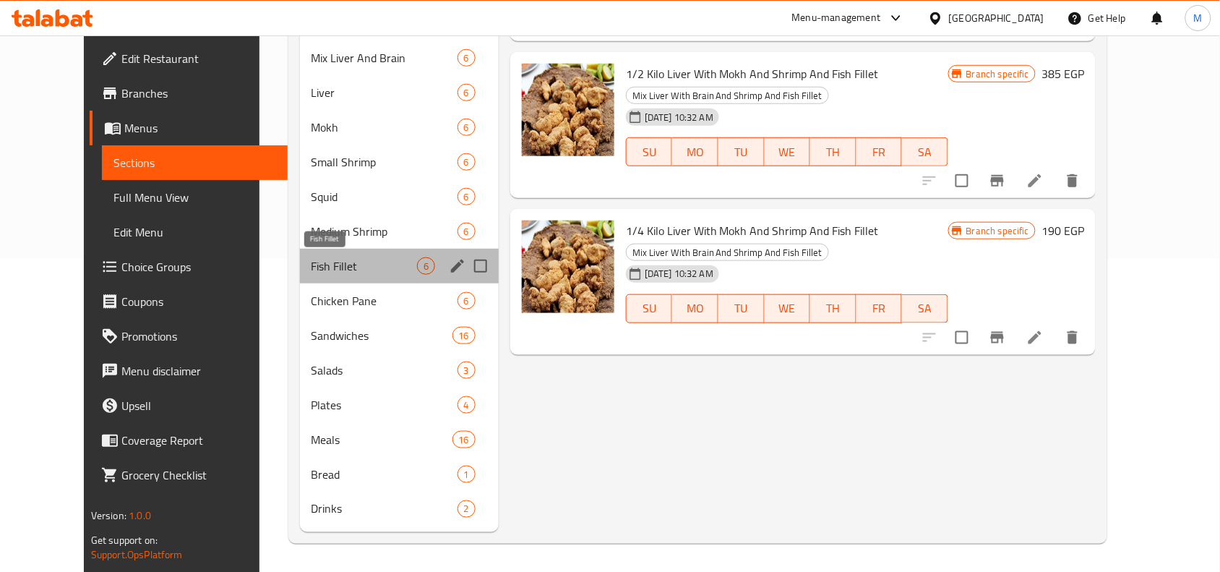
click at [312, 264] on span "Fish Fillet" at bounding box center [365, 265] width 106 height 17
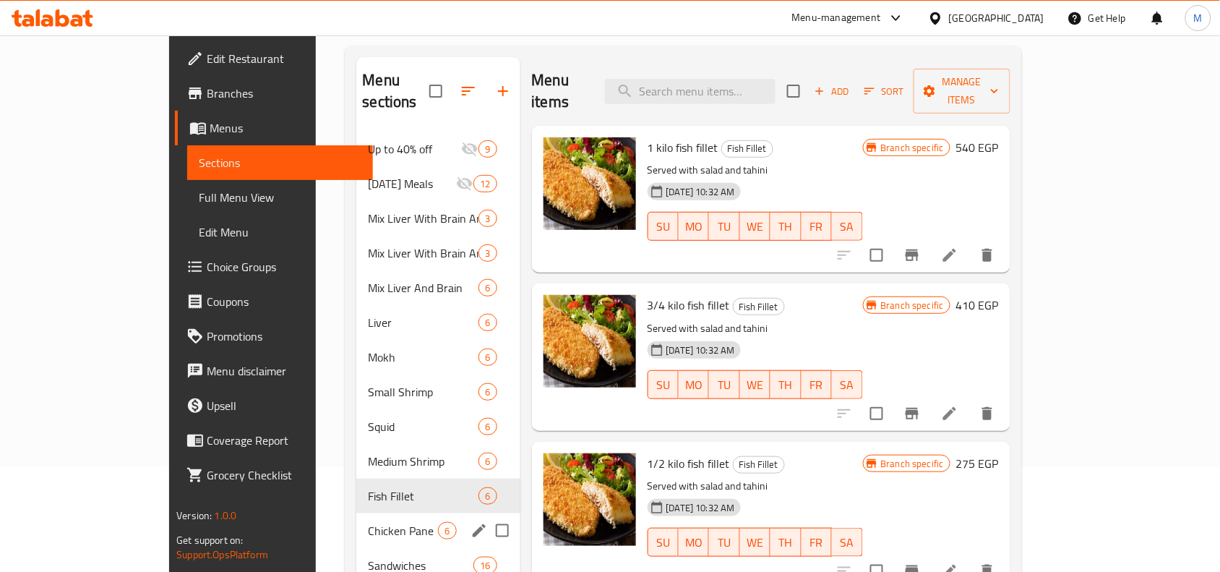
scroll to position [313, 0]
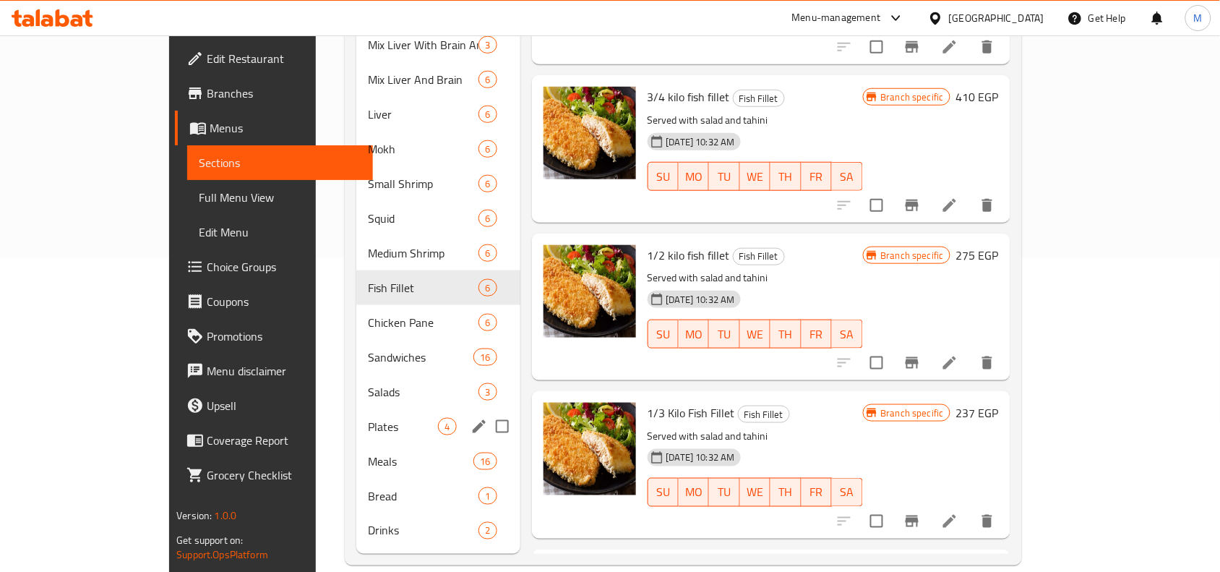
click at [356, 409] on div "Plates 4" at bounding box center [437, 426] width 163 height 35
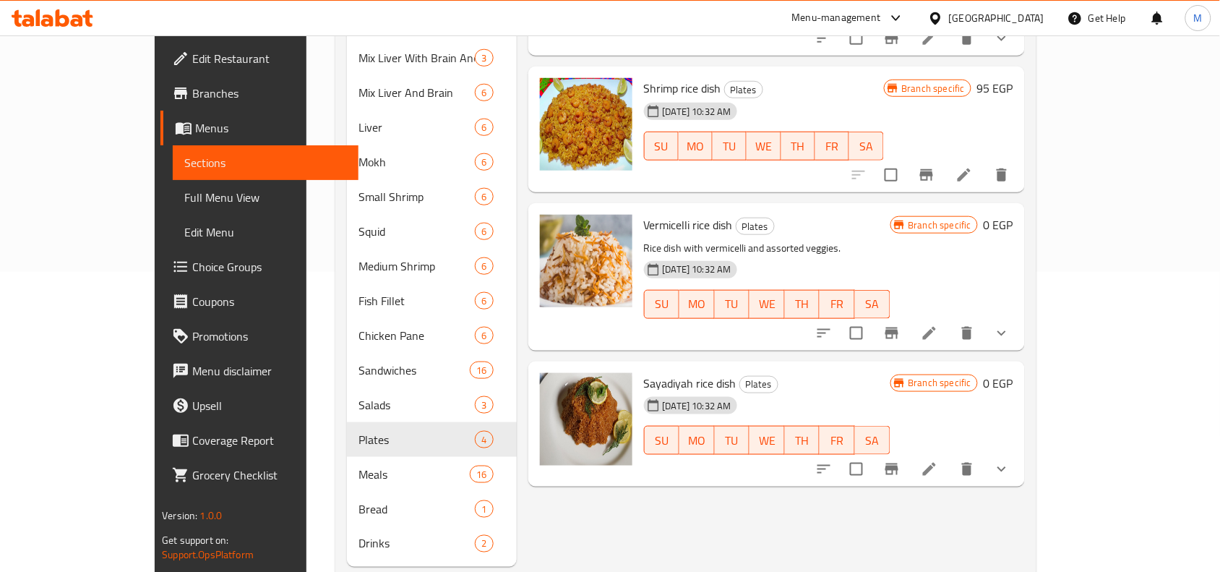
scroll to position [223, 0]
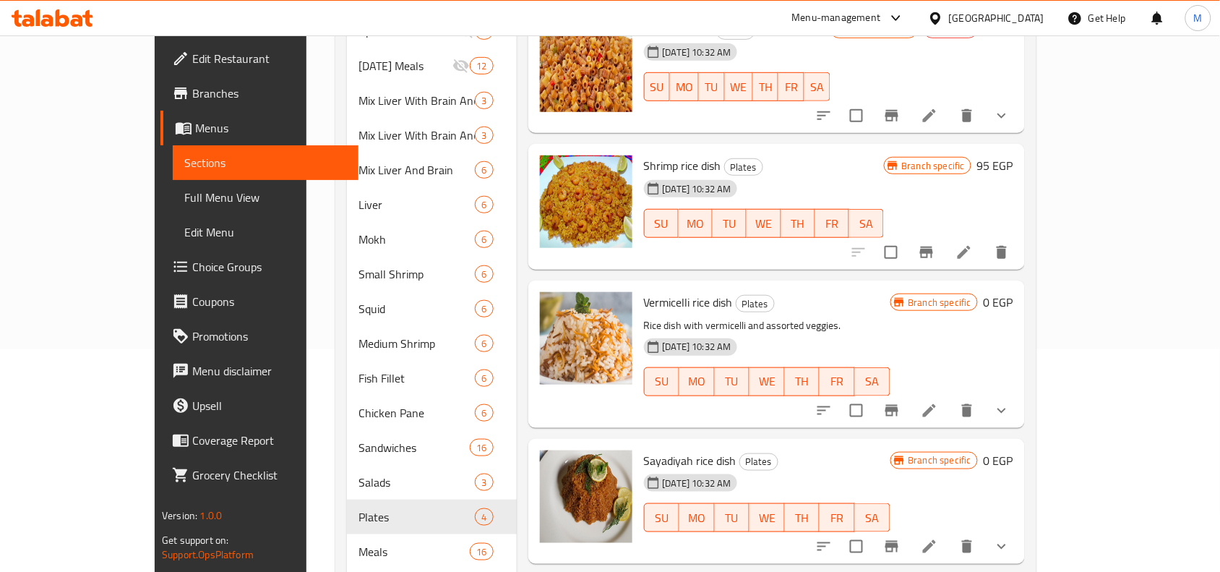
click at [1019, 393] on button "show more" at bounding box center [1002, 410] width 35 height 35
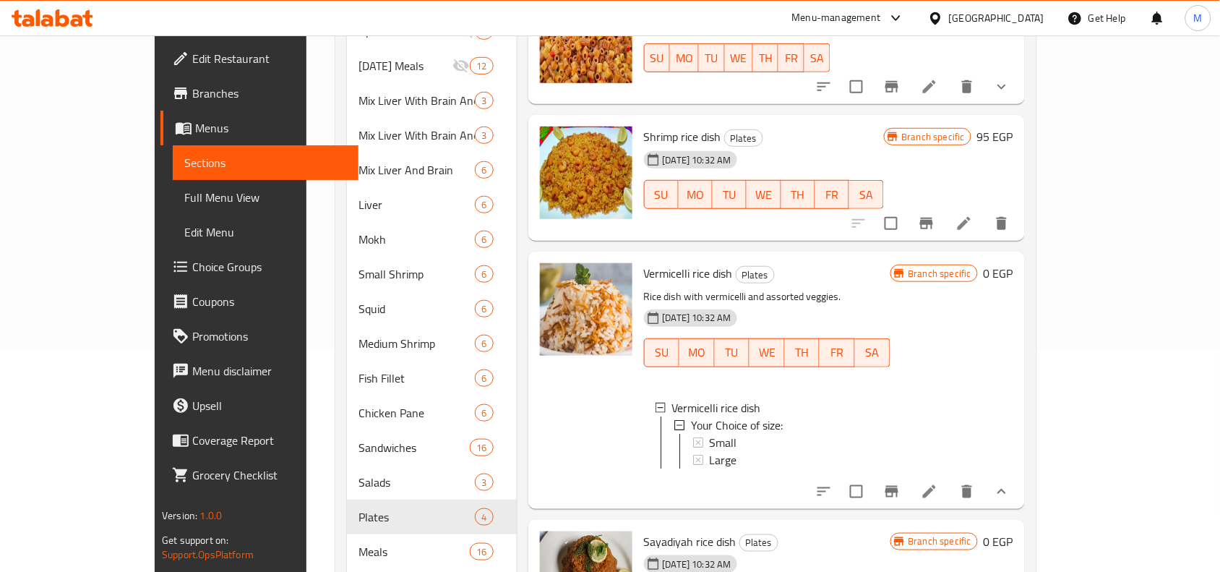
scroll to position [43, 0]
click at [710, 433] on span "Small" at bounding box center [723, 441] width 27 height 17
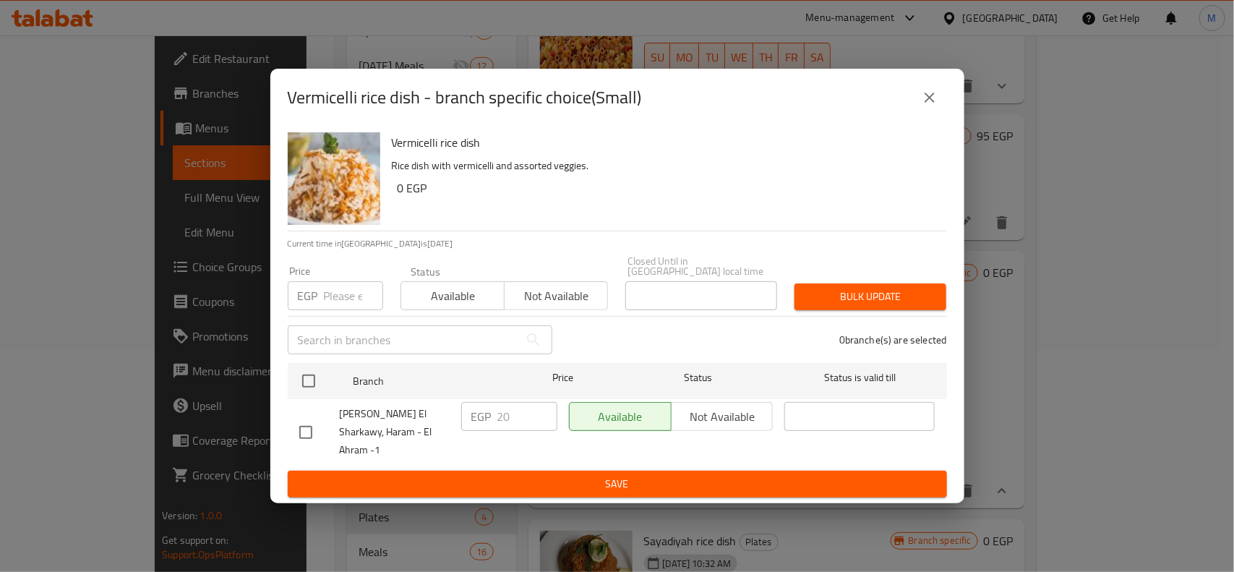
click at [496, 416] on div "EGP 20 ​" at bounding box center [509, 416] width 96 height 29
click at [938, 111] on button "close" at bounding box center [929, 97] width 35 height 35
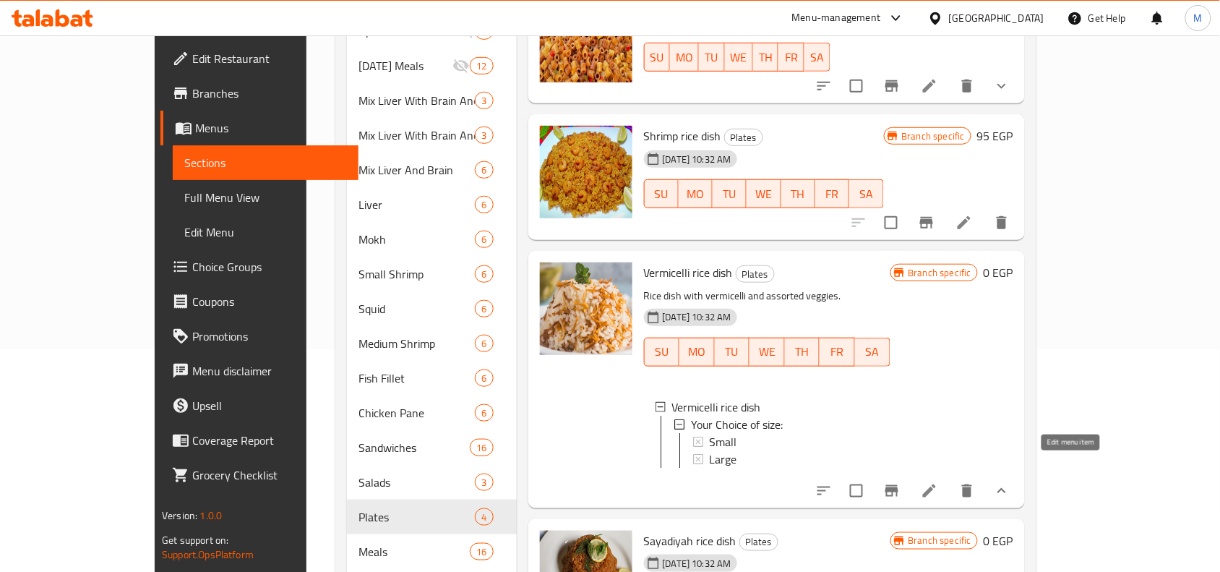
click at [938, 482] on icon at bounding box center [929, 490] width 17 height 17
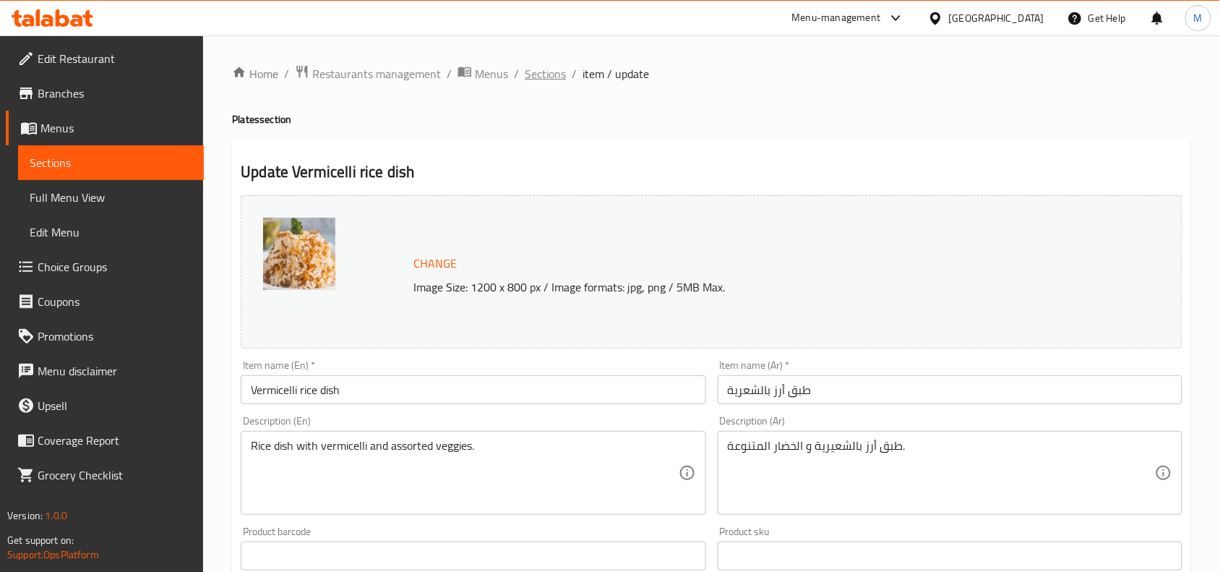
click at [531, 73] on span "Sections" at bounding box center [545, 73] width 41 height 17
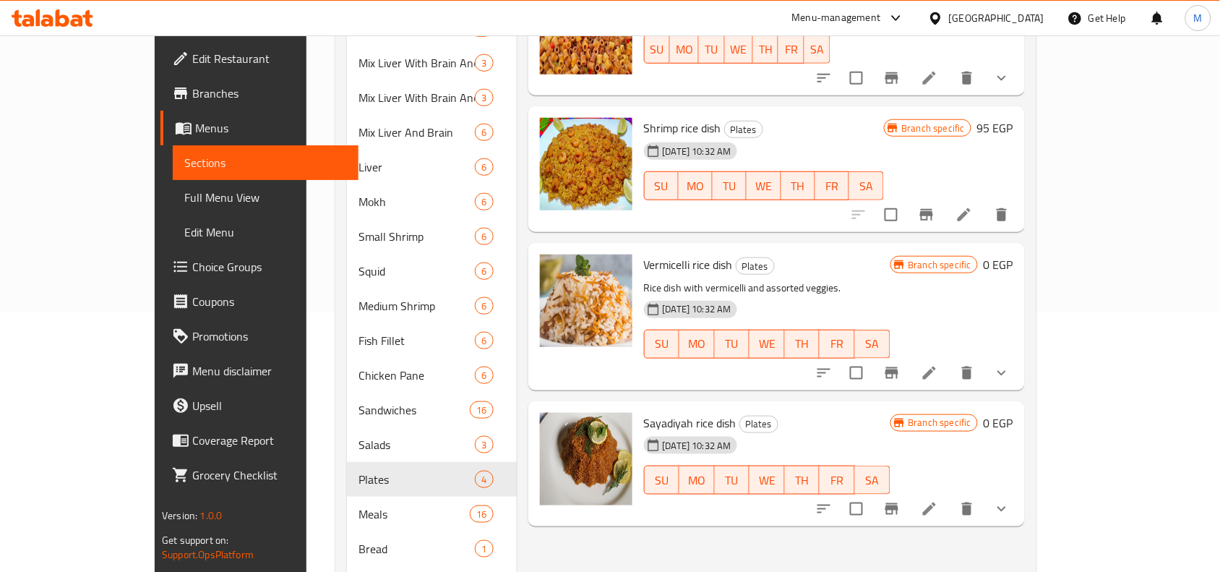
scroll to position [271, 0]
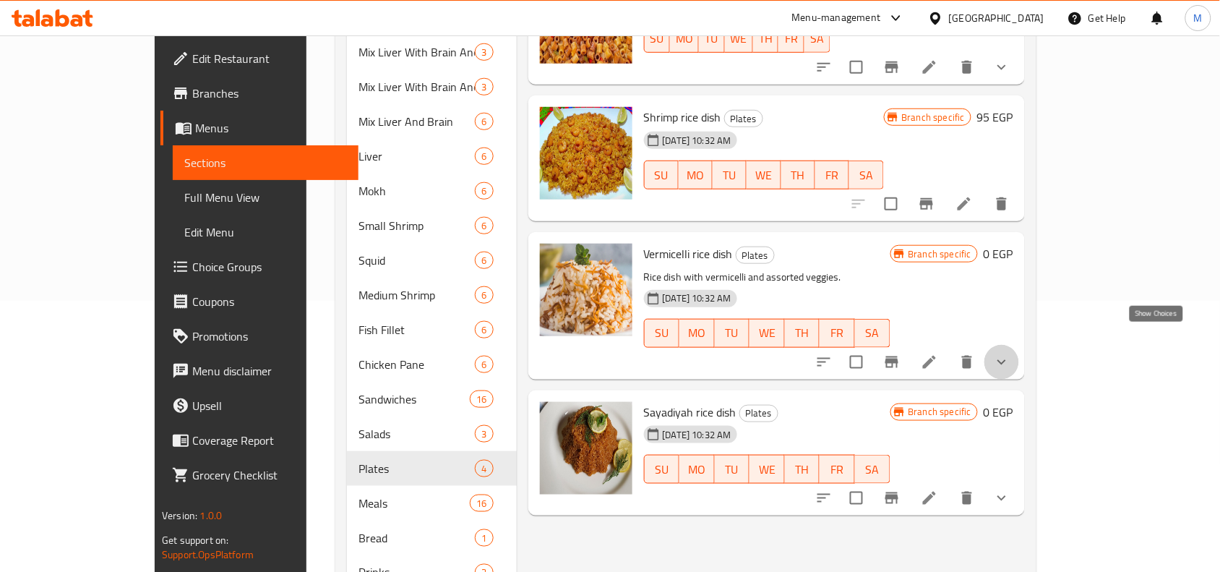
click at [1011, 354] on icon "show more" at bounding box center [1001, 362] width 17 height 17
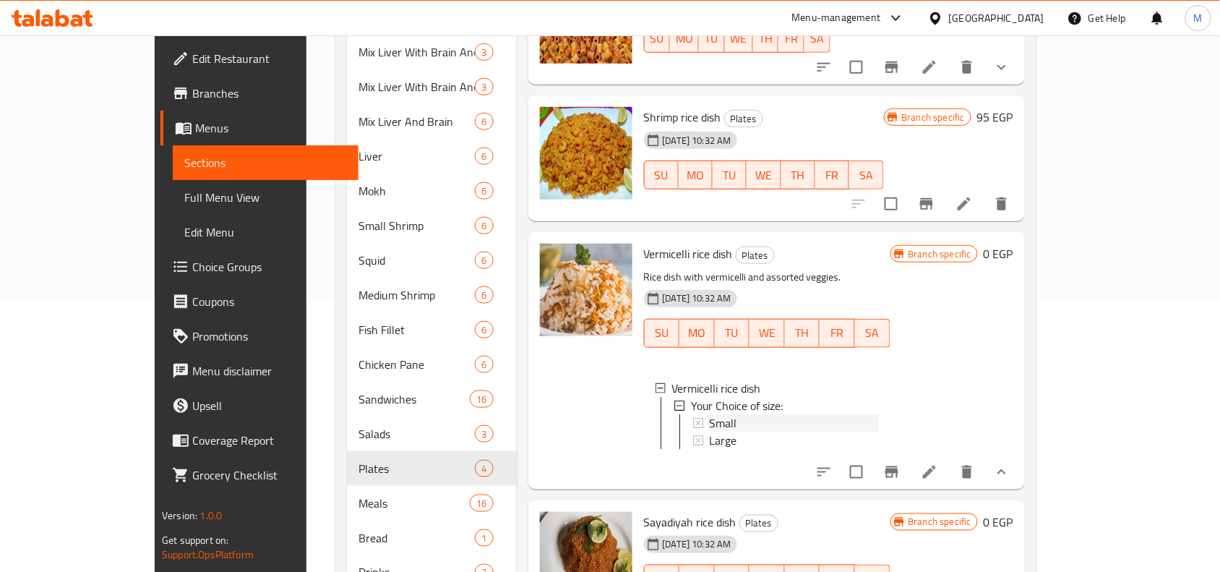
click at [710, 414] on span "Small" at bounding box center [723, 422] width 27 height 17
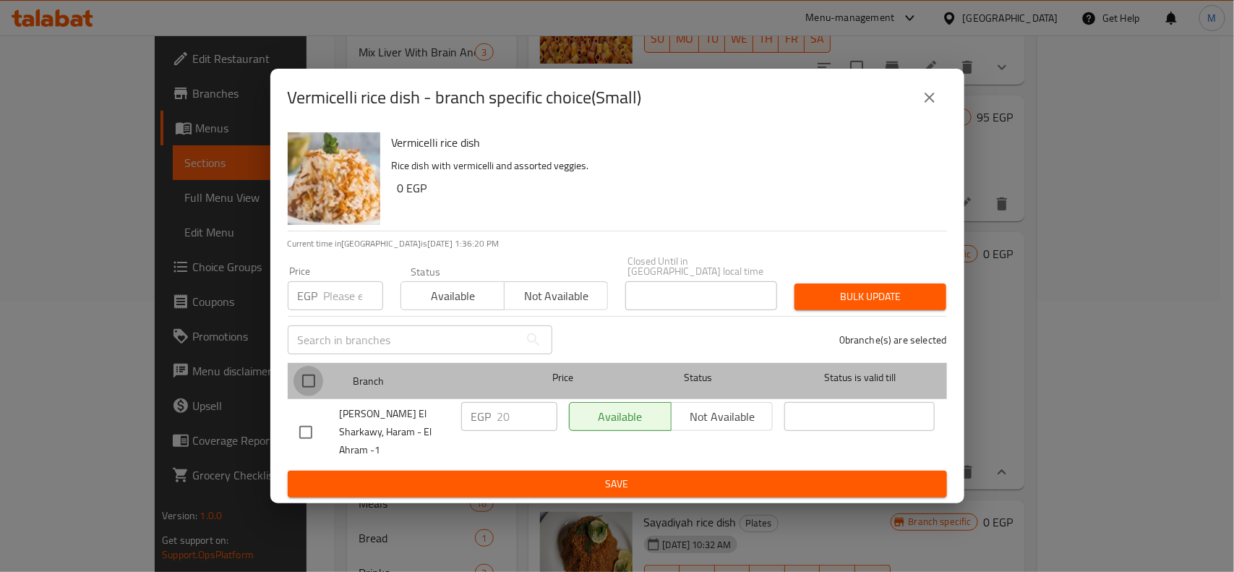
click at [304, 376] on input "checkbox" at bounding box center [309, 381] width 30 height 30
checkbox input "true"
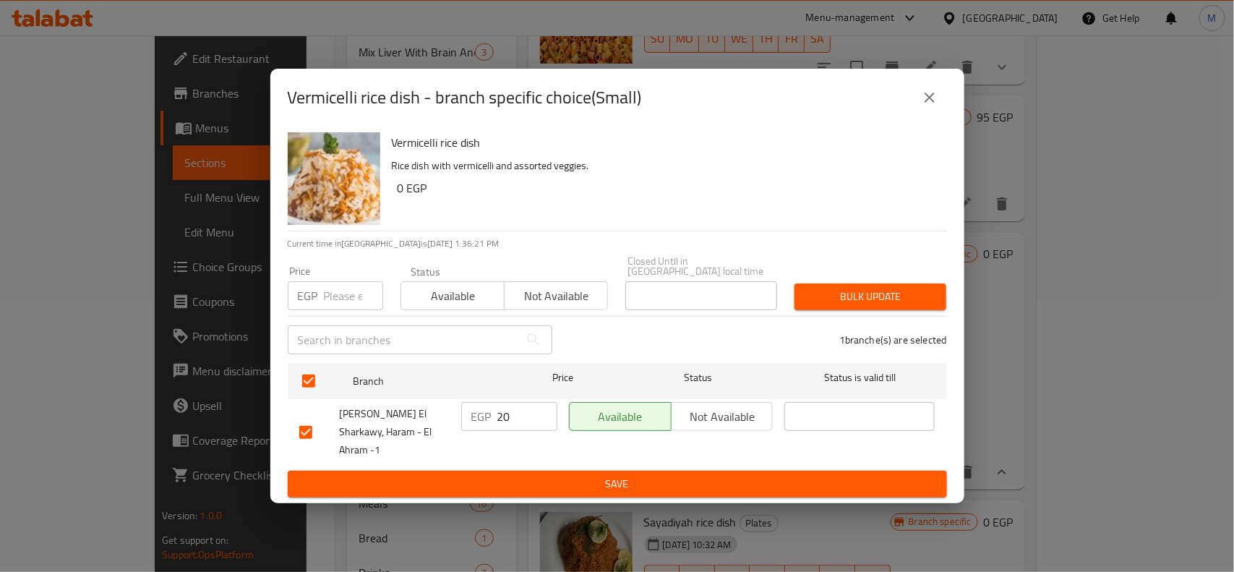
click at [500, 418] on input "20" at bounding box center [527, 416] width 60 height 29
type input "30"
click at [594, 475] on span "Save" at bounding box center [617, 484] width 636 height 18
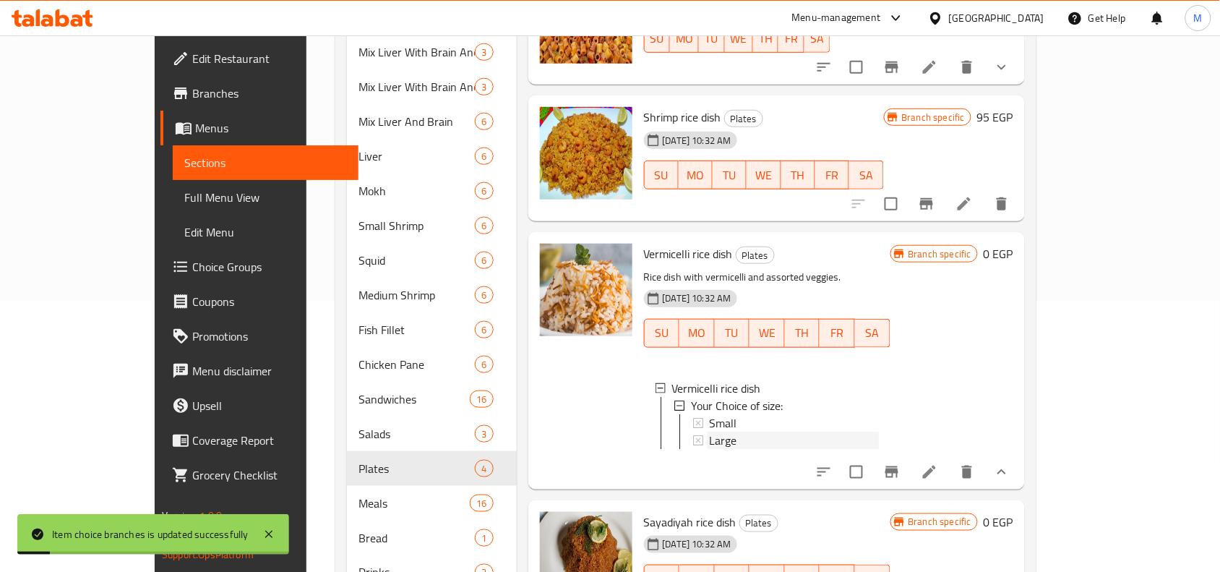
click at [710, 432] on span "Large" at bounding box center [723, 440] width 27 height 17
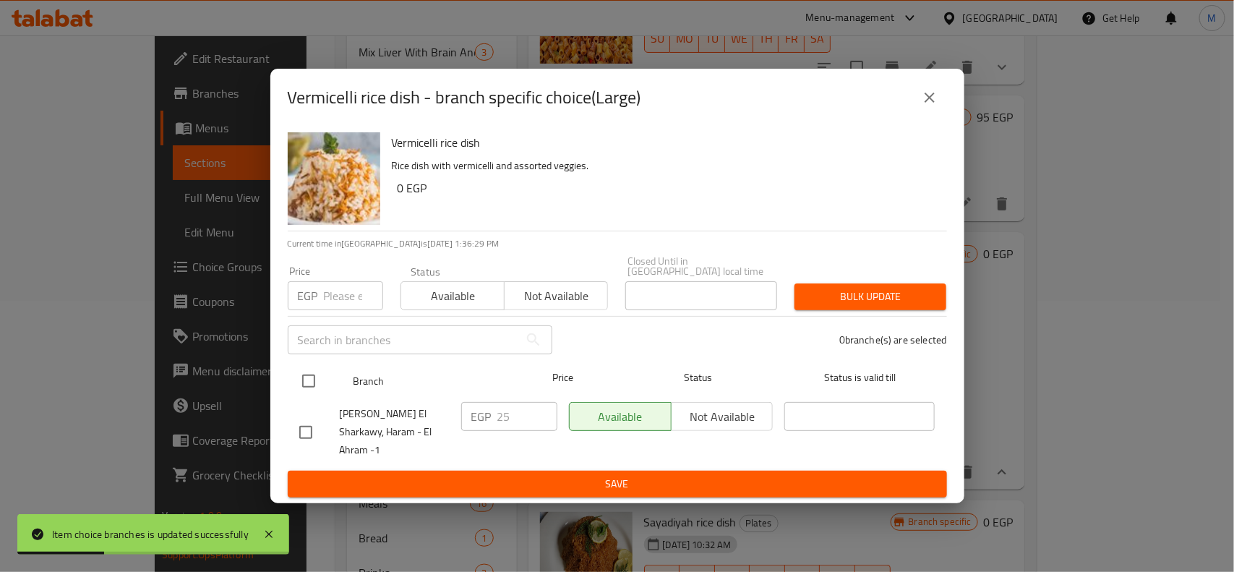
click at [307, 382] on input "checkbox" at bounding box center [309, 381] width 30 height 30
checkbox input "true"
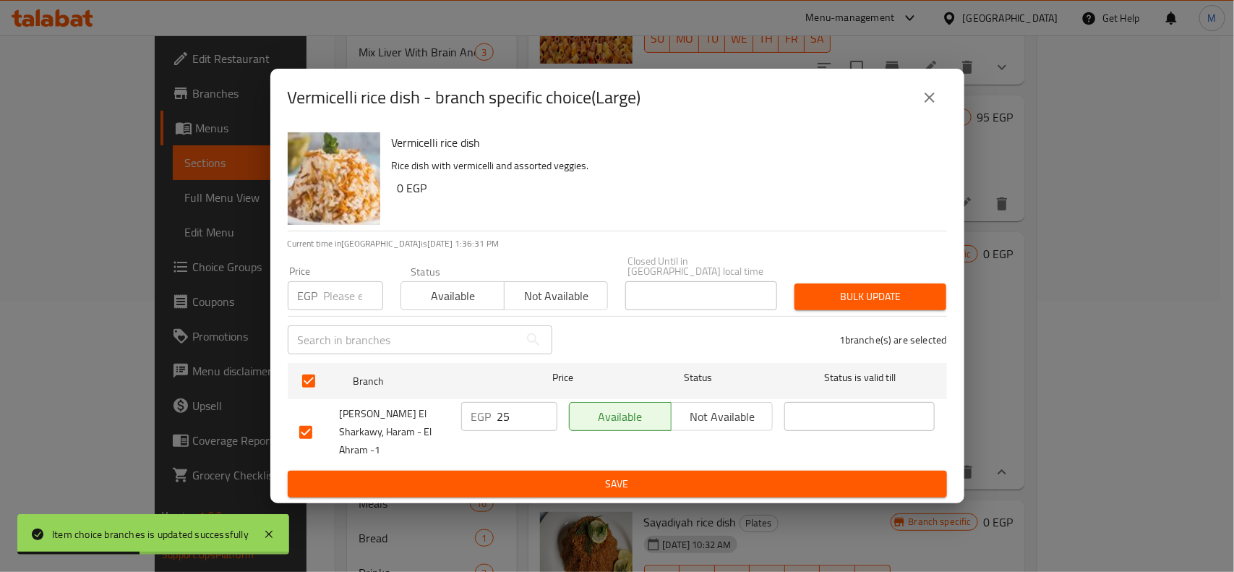
click at [504, 420] on input "25" at bounding box center [527, 416] width 60 height 29
type input "35"
click at [565, 475] on span "Save" at bounding box center [617, 484] width 636 height 18
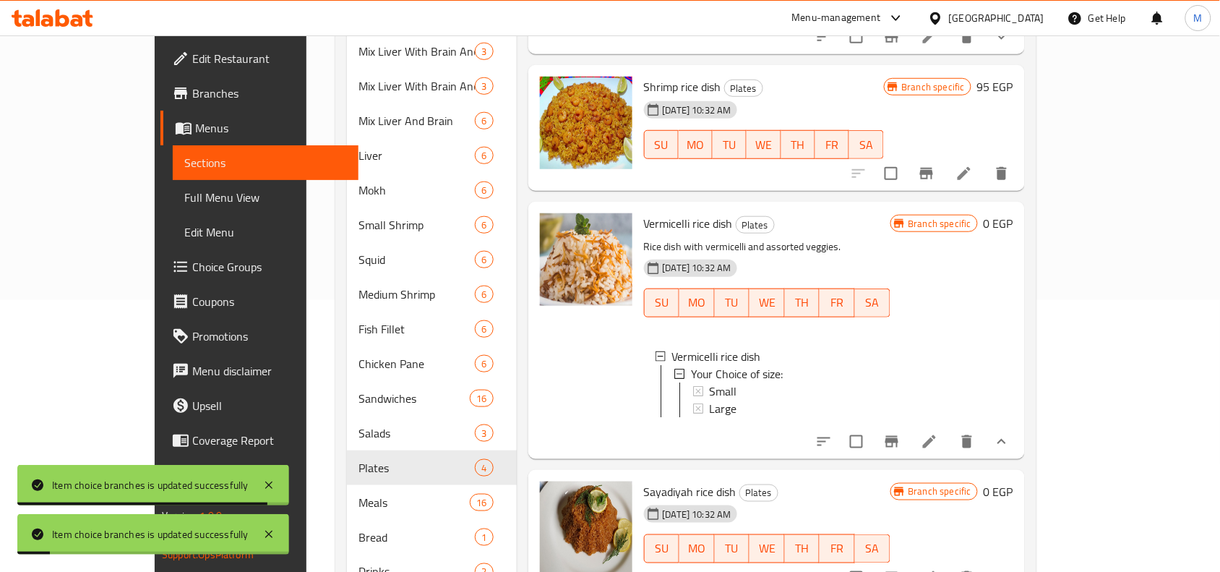
scroll to position [313, 0]
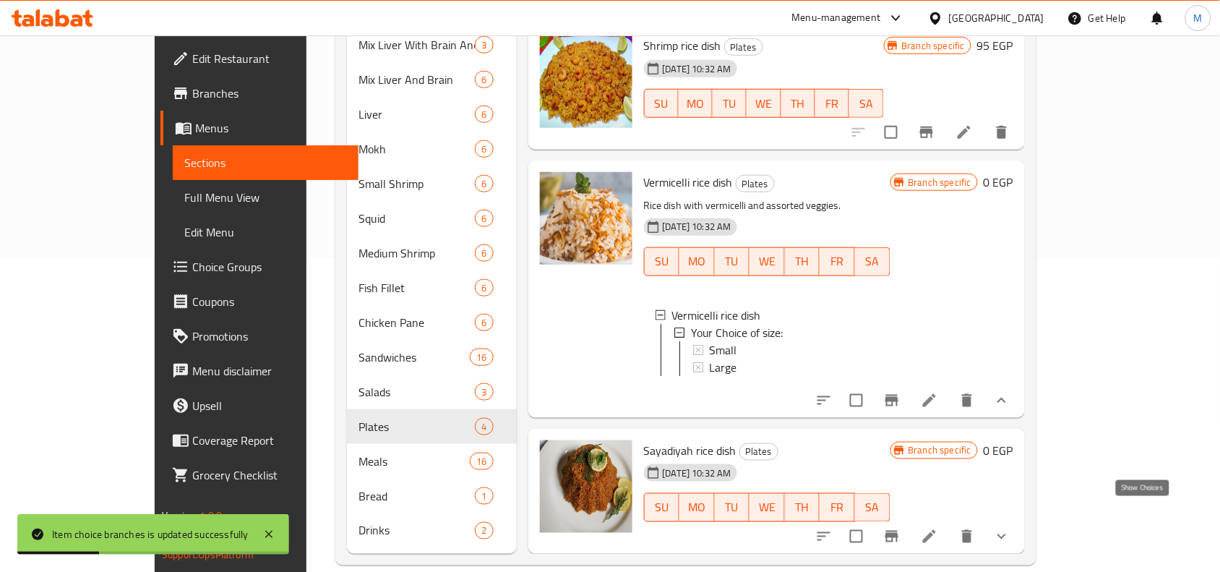
click at [1011, 528] on icon "show more" at bounding box center [1001, 536] width 17 height 17
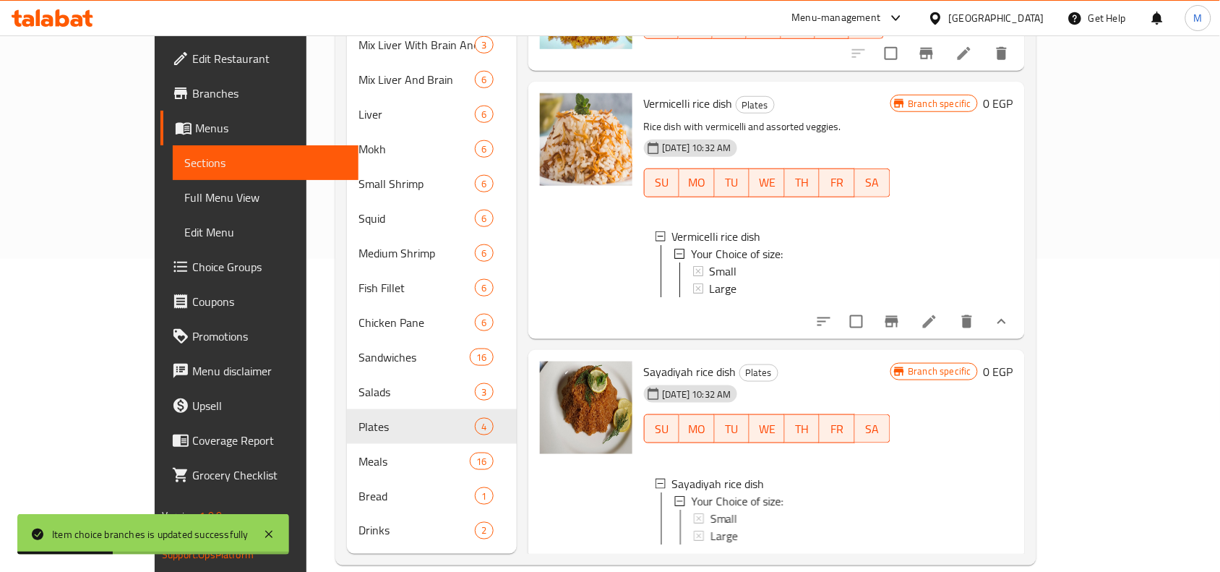
scroll to position [167, 0]
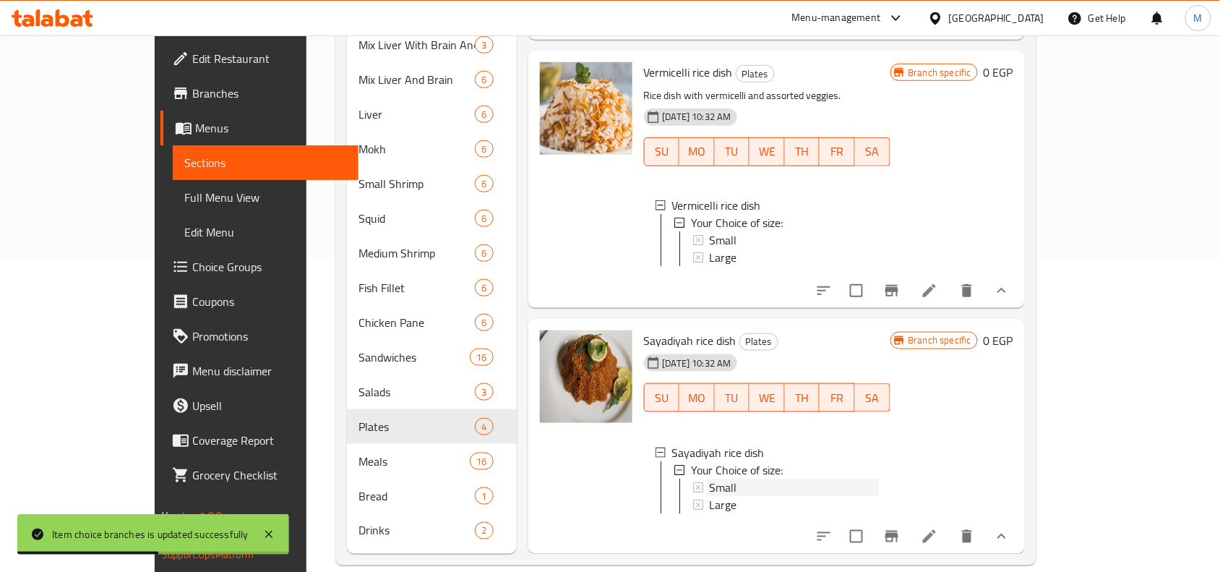
click at [710, 479] on span "Small" at bounding box center [723, 487] width 27 height 17
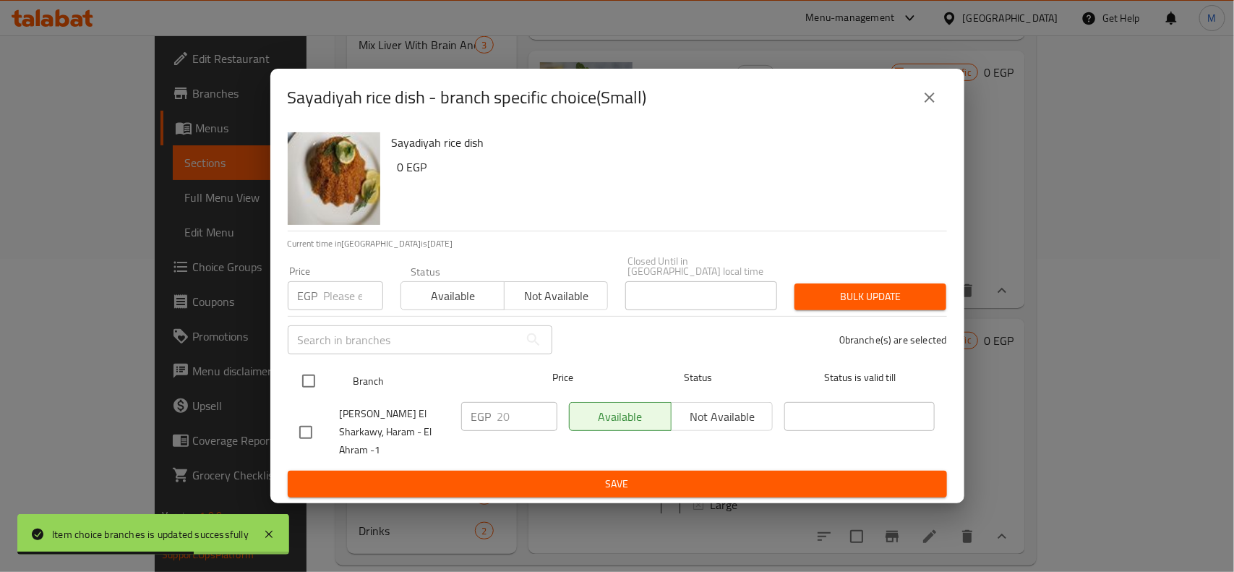
click at [308, 382] on input "checkbox" at bounding box center [309, 381] width 30 height 30
checkbox input "true"
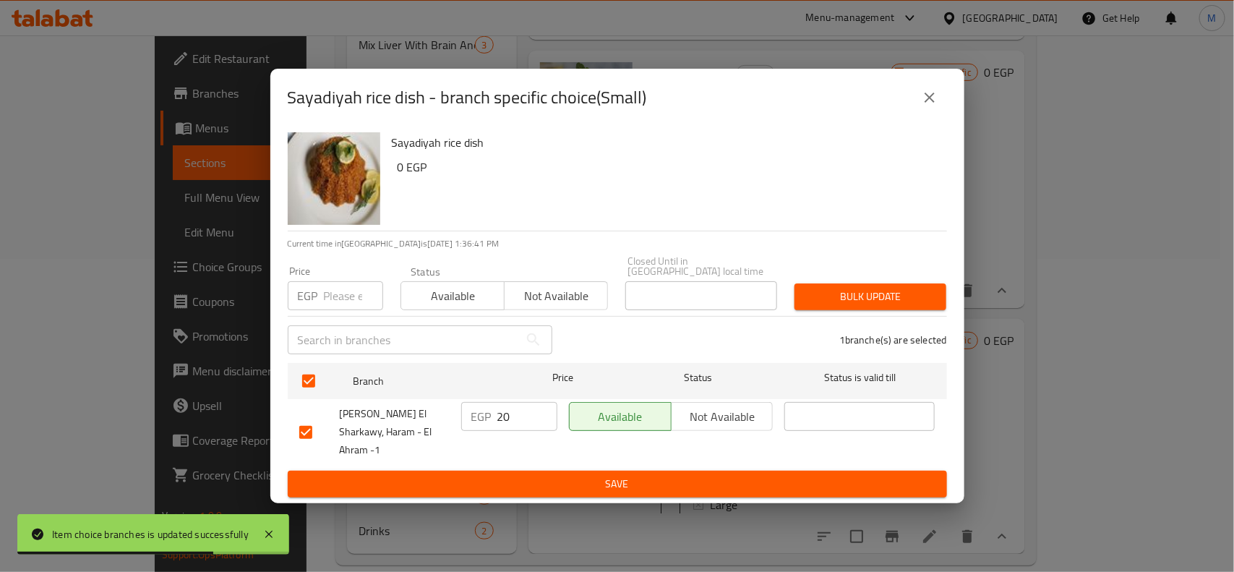
click at [502, 427] on input "20" at bounding box center [527, 416] width 60 height 29
type input "30"
click at [604, 475] on span "Save" at bounding box center [617, 484] width 636 height 18
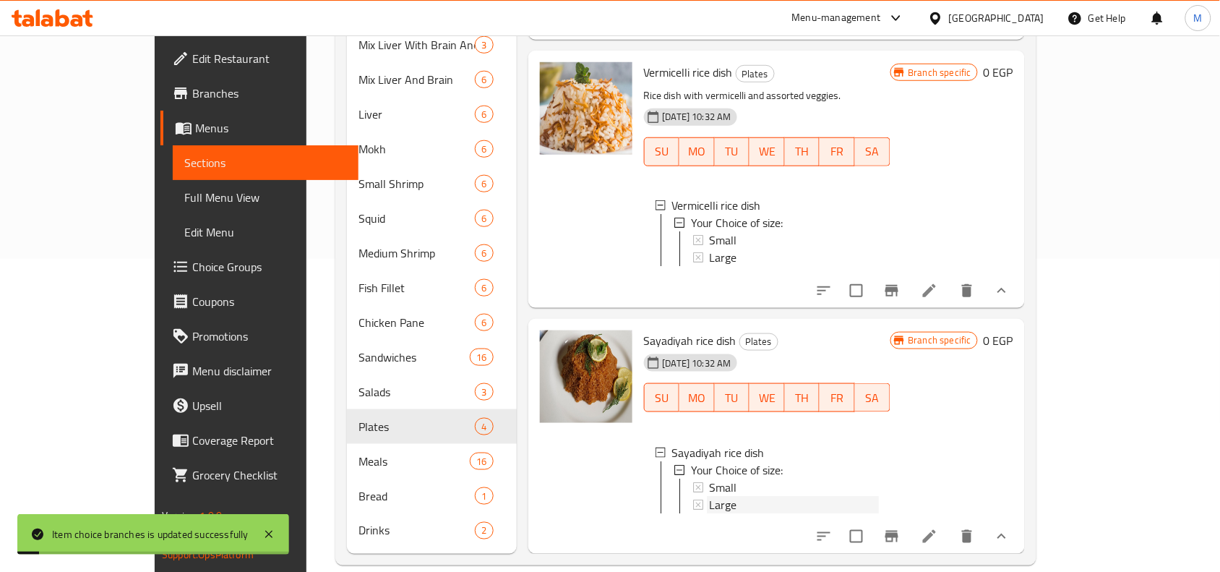
click at [710, 496] on span "Large" at bounding box center [723, 504] width 27 height 17
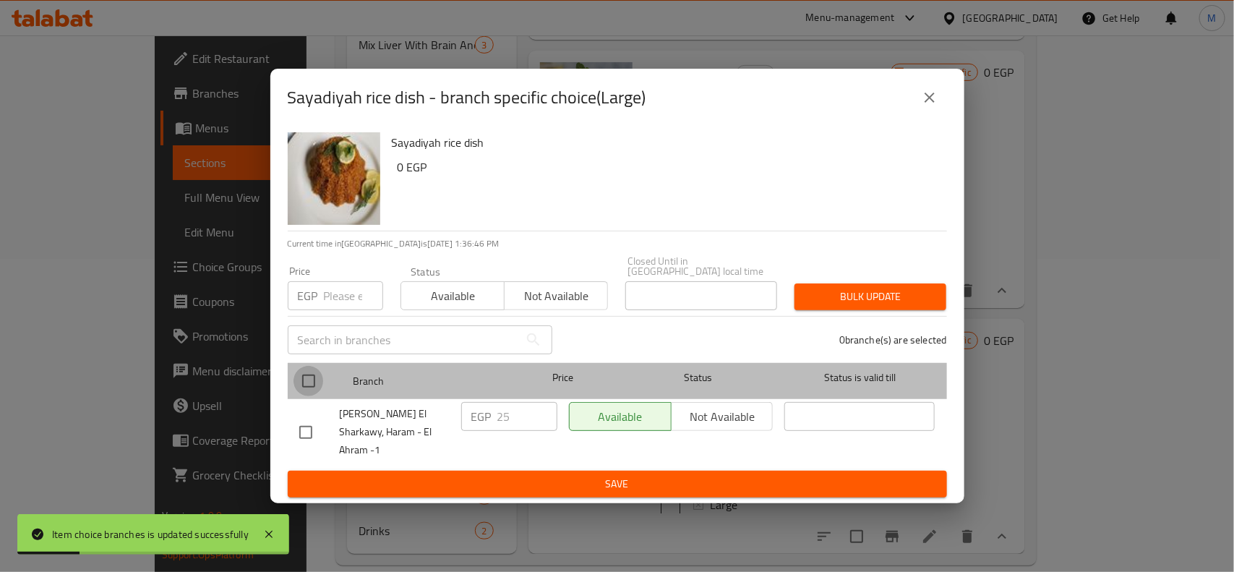
click at [311, 380] on input "checkbox" at bounding box center [309, 381] width 30 height 30
checkbox input "true"
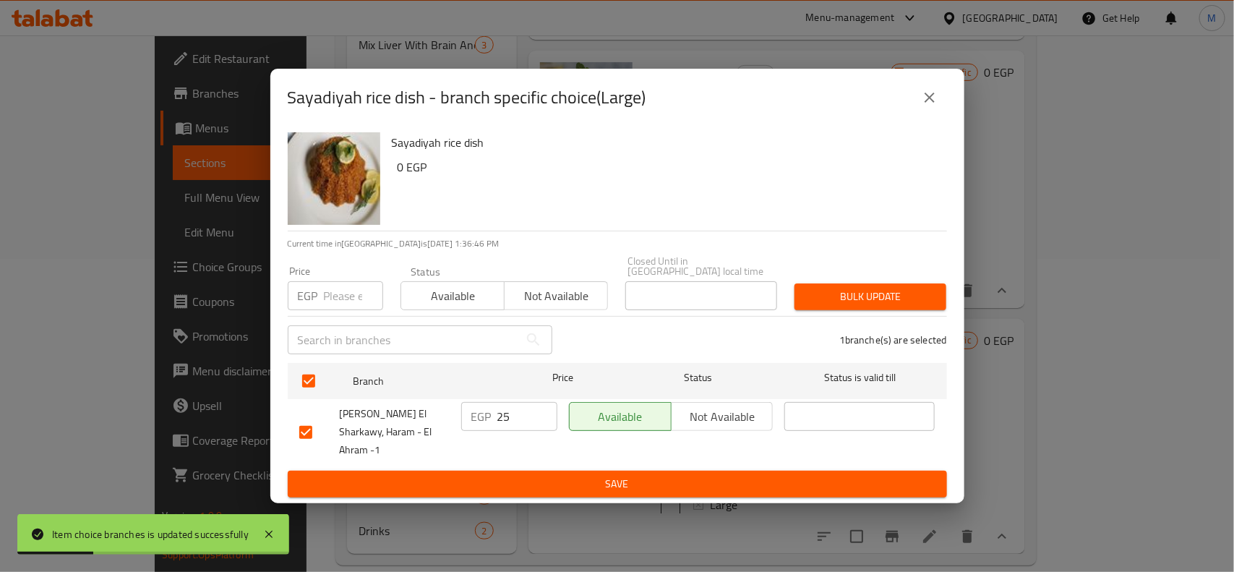
click at [508, 421] on input "25" at bounding box center [527, 416] width 60 height 29
click at [504, 419] on input "25" at bounding box center [527, 416] width 60 height 29
type input "35"
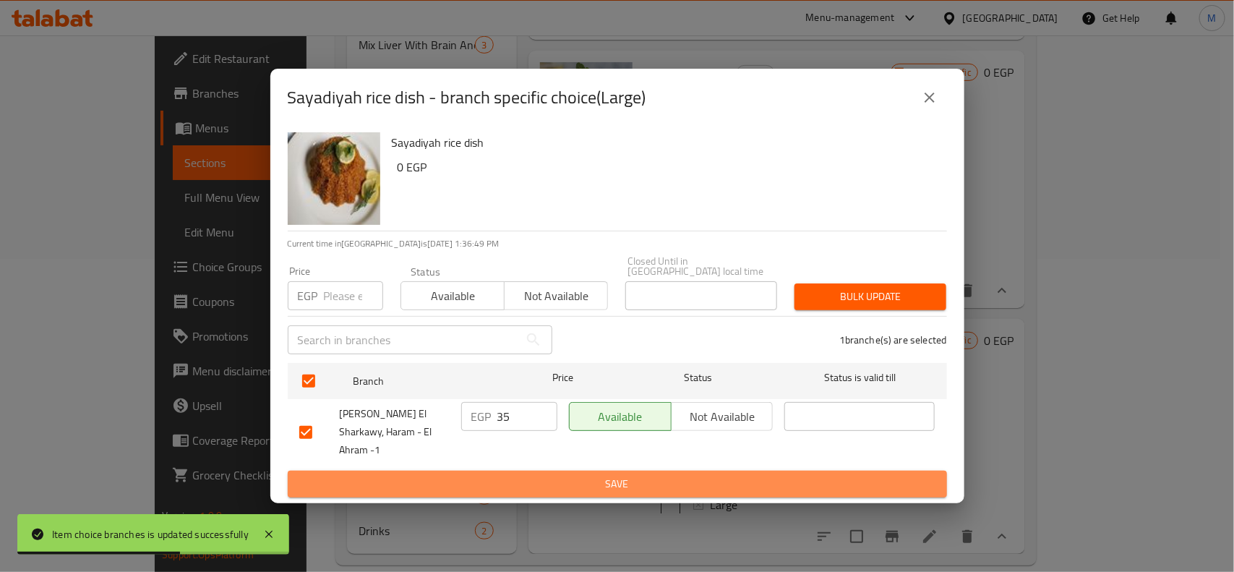
click at [526, 475] on span "Save" at bounding box center [617, 484] width 636 height 18
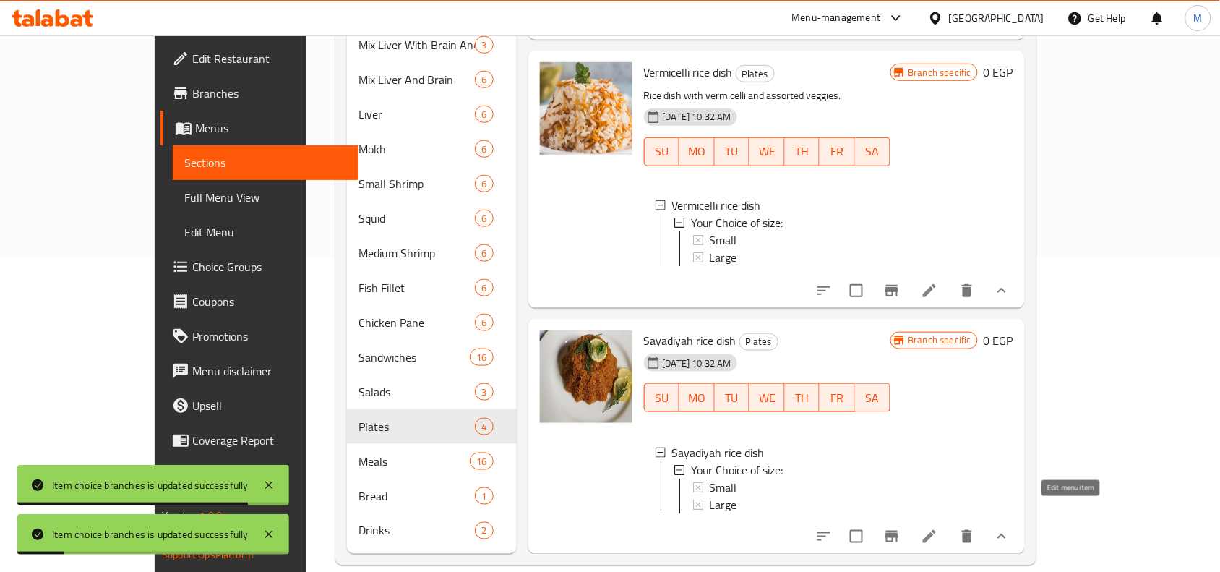
click at [936, 530] on icon at bounding box center [929, 536] width 13 height 13
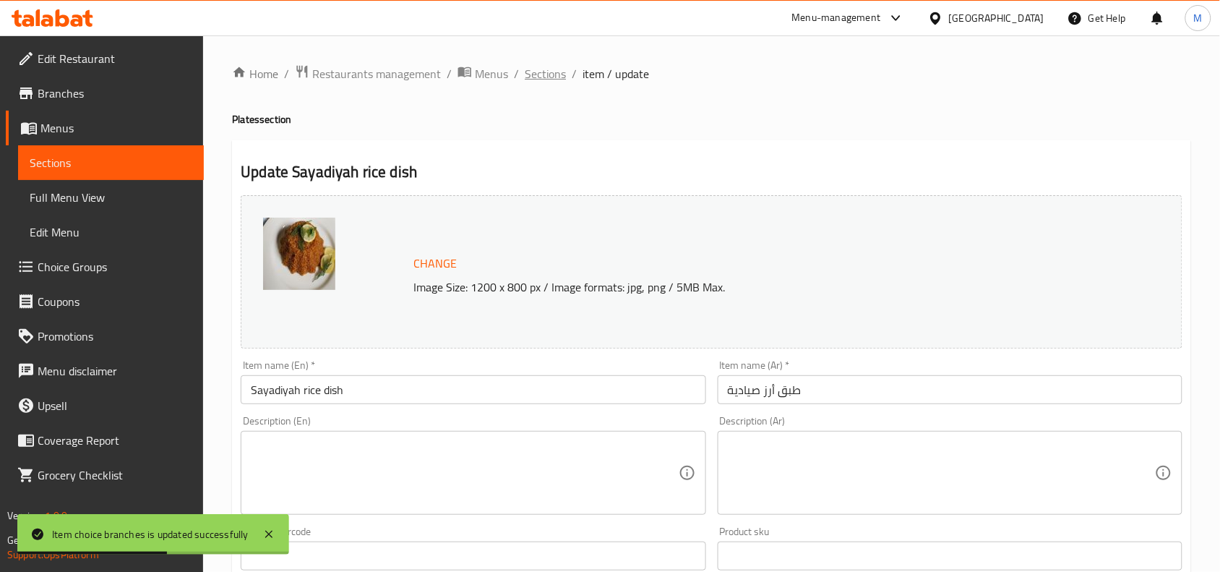
click at [531, 69] on span "Sections" at bounding box center [545, 73] width 41 height 17
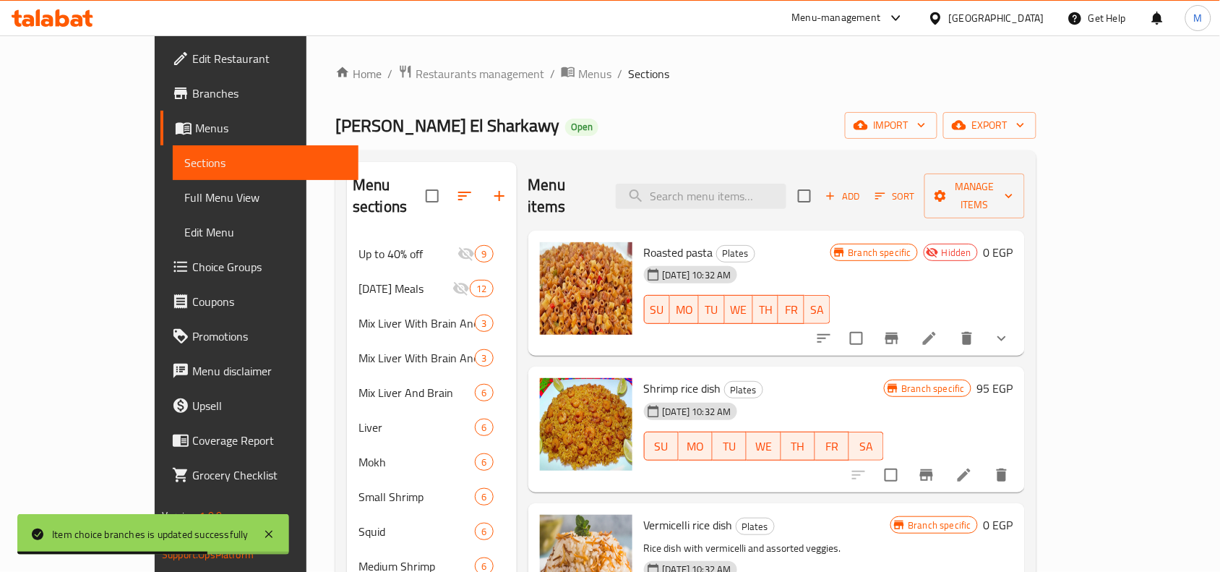
click at [184, 192] on span "Full Menu View" at bounding box center [265, 197] width 163 height 17
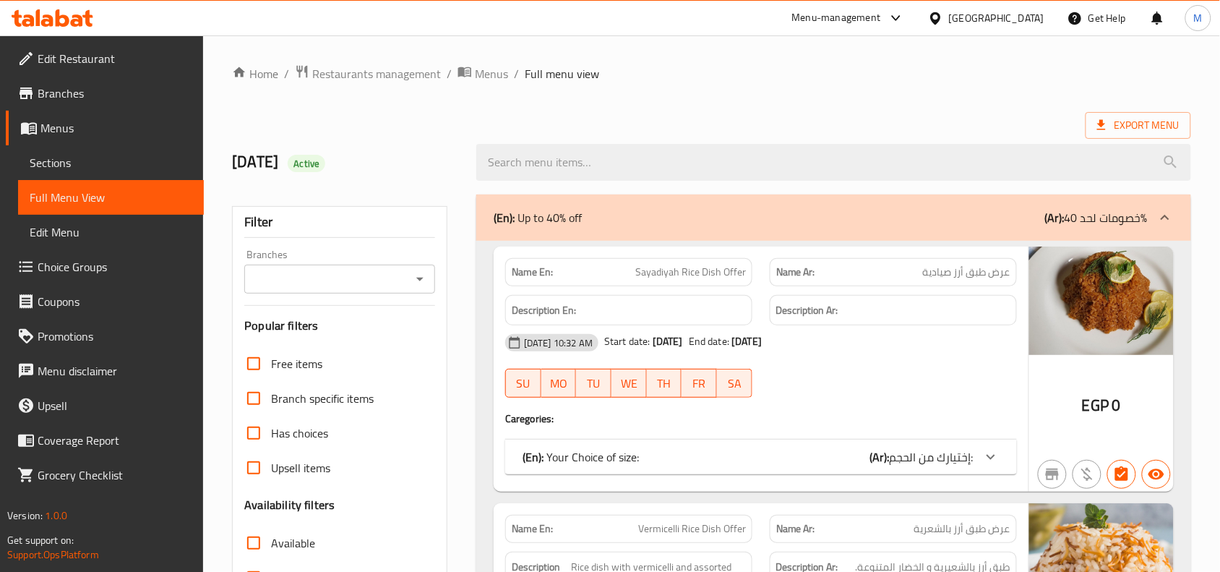
click at [414, 276] on icon "Open" at bounding box center [419, 278] width 17 height 17
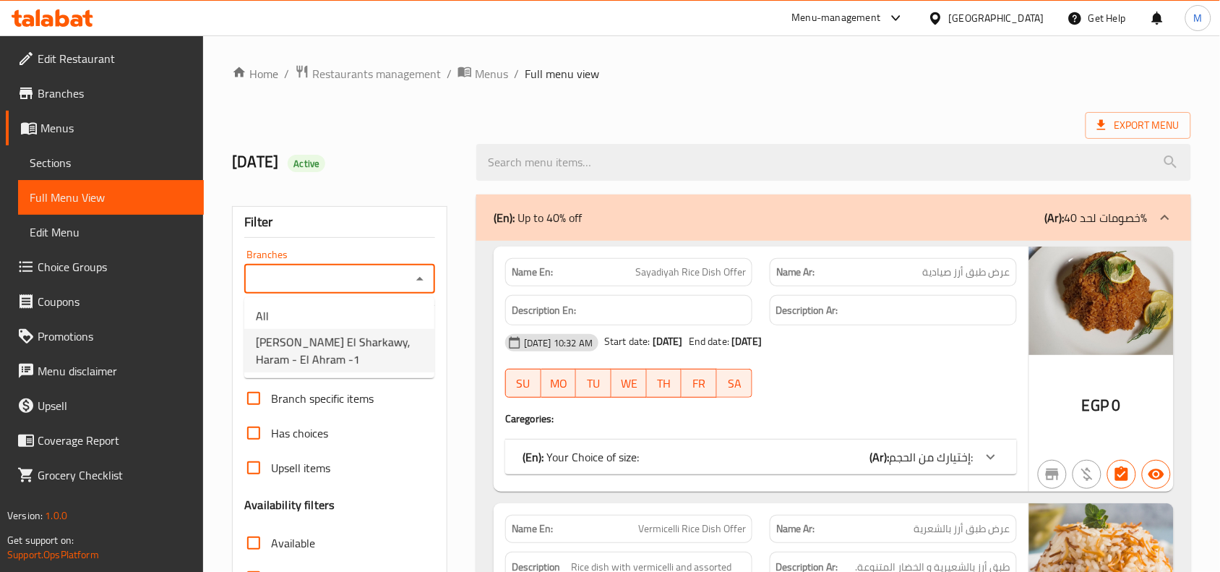
click at [360, 344] on span "[PERSON_NAME] El Sharkawy, Haram - El Ahram -1" at bounding box center [339, 350] width 167 height 35
type input "[PERSON_NAME] El Sharkawy, Haram - El Ahram -1"
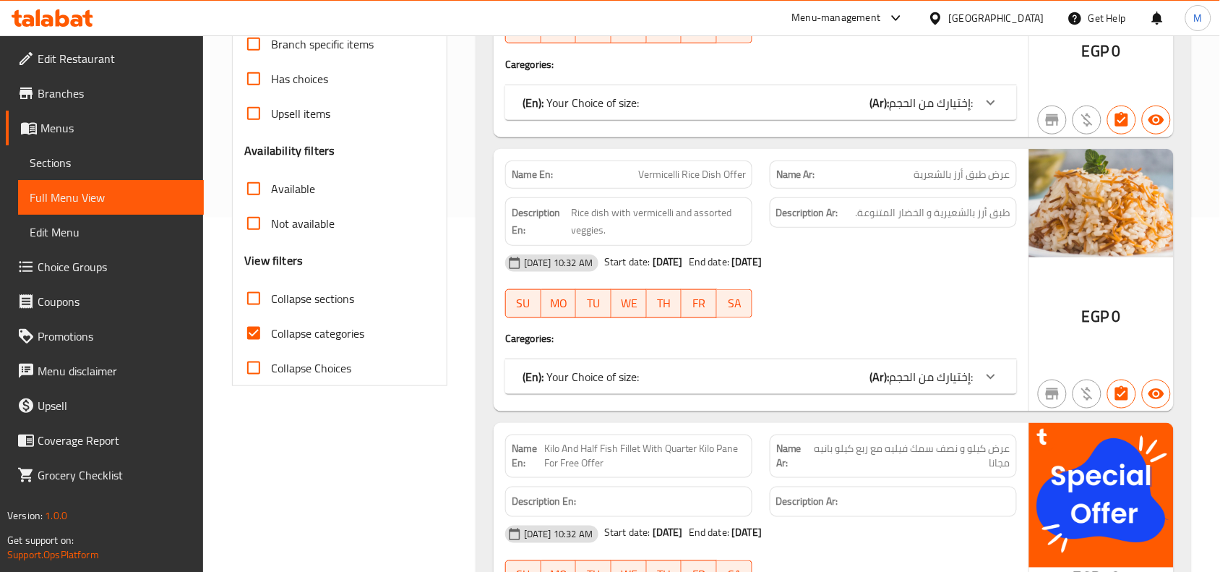
scroll to position [361, 0]
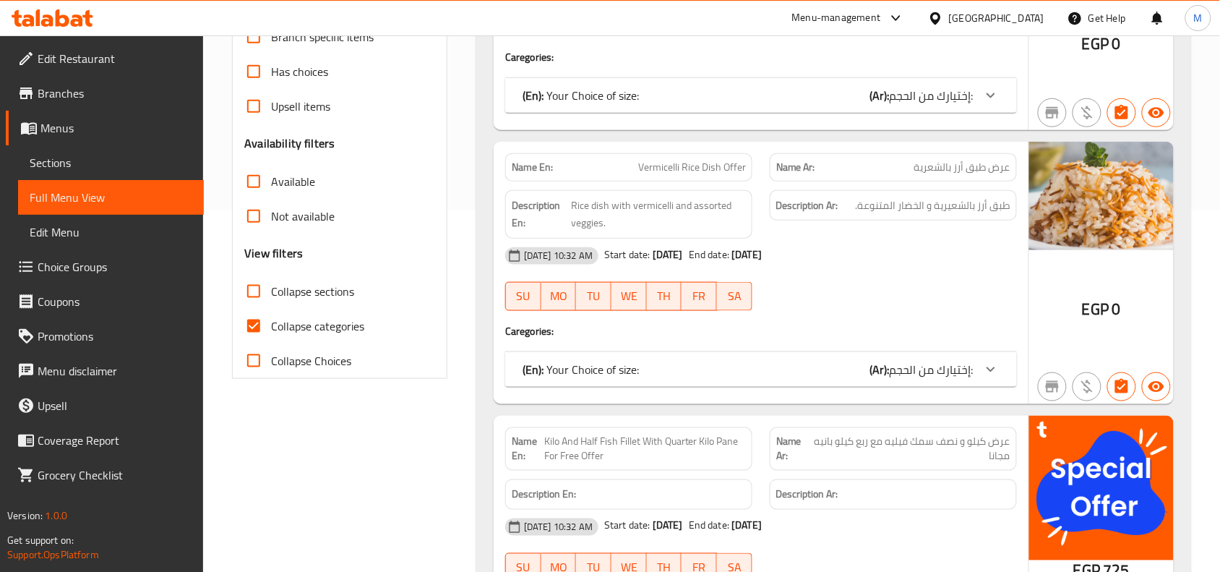
click at [300, 320] on span "Collapse categories" at bounding box center [317, 325] width 93 height 17
click at [271, 320] on input "Collapse categories" at bounding box center [253, 326] width 35 height 35
checkbox input "false"
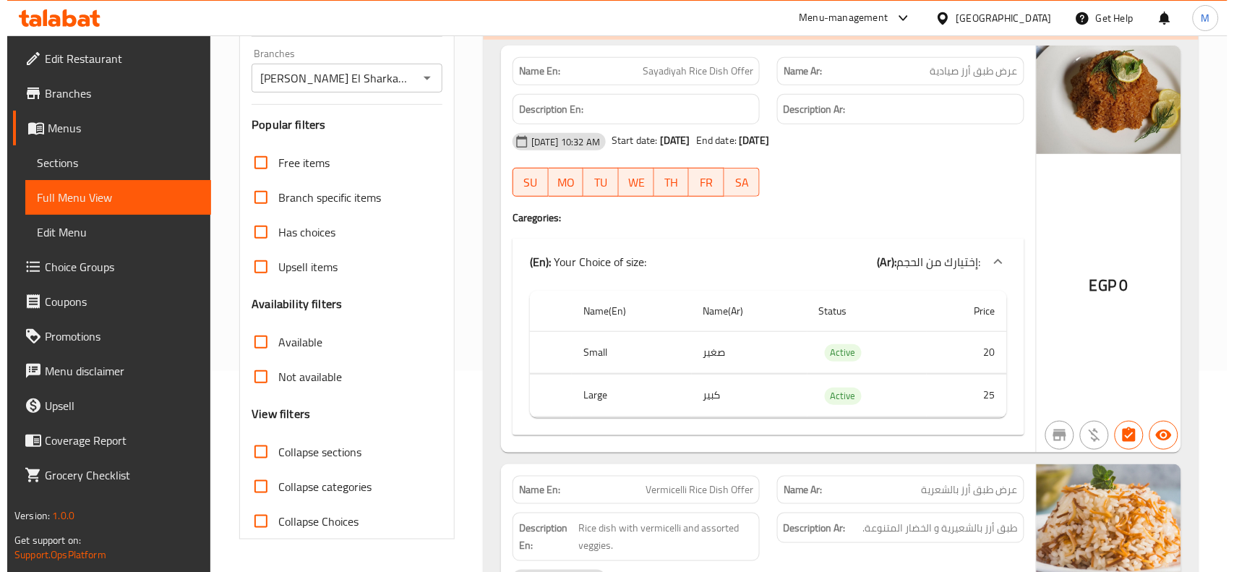
scroll to position [0, 0]
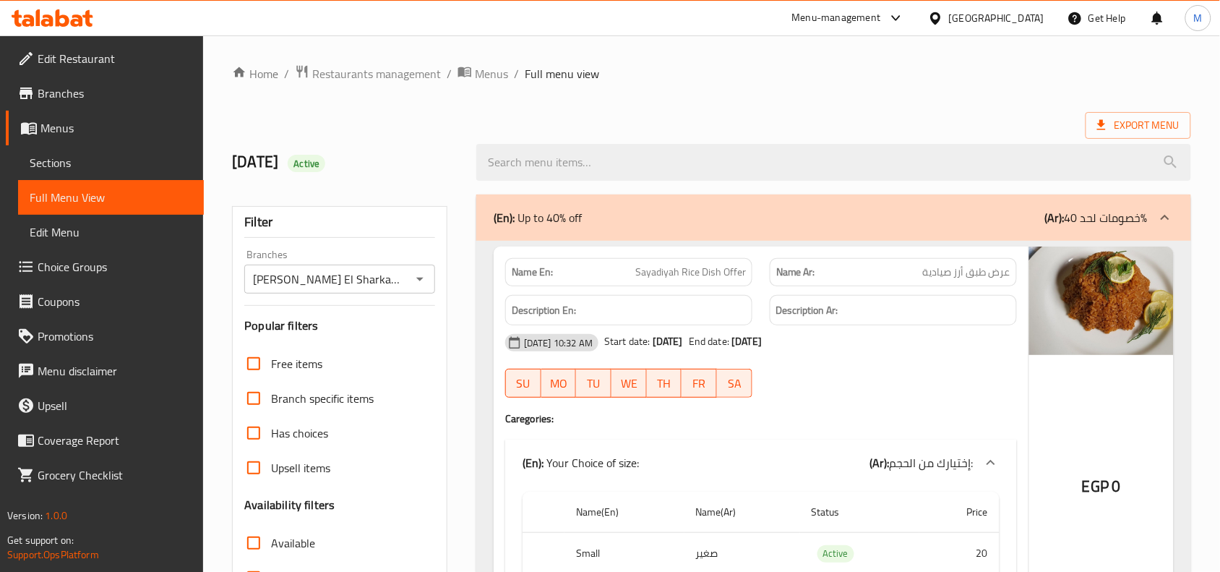
click at [688, 328] on div "[DATE] 10:32 AM Start date: [DATE] End date: [DATE]" at bounding box center [761, 342] width 529 height 35
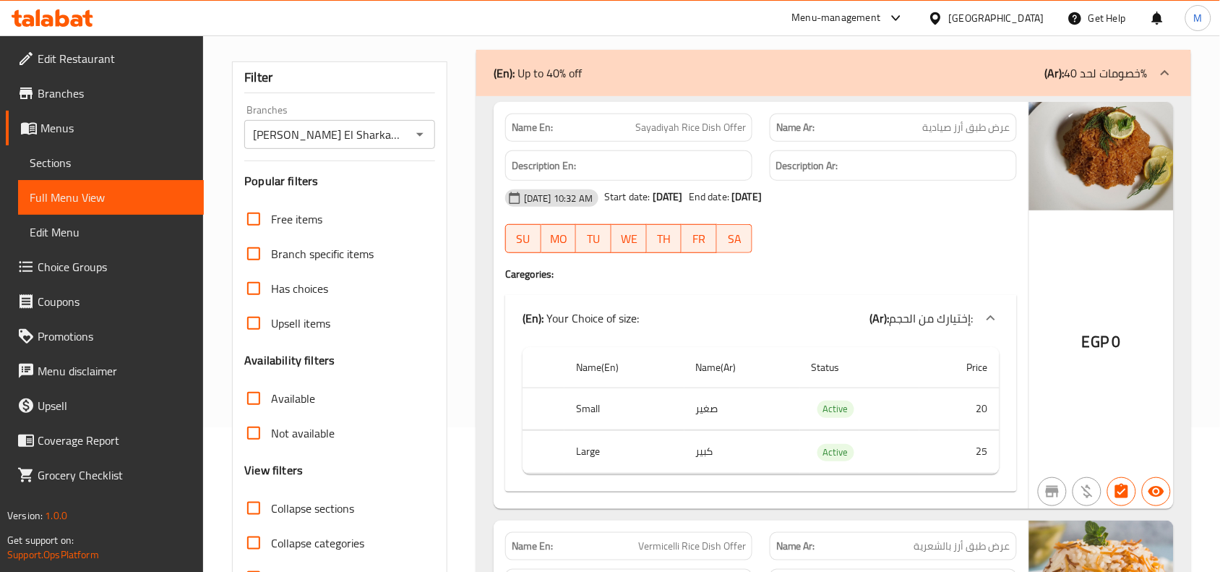
scroll to position [181, 0]
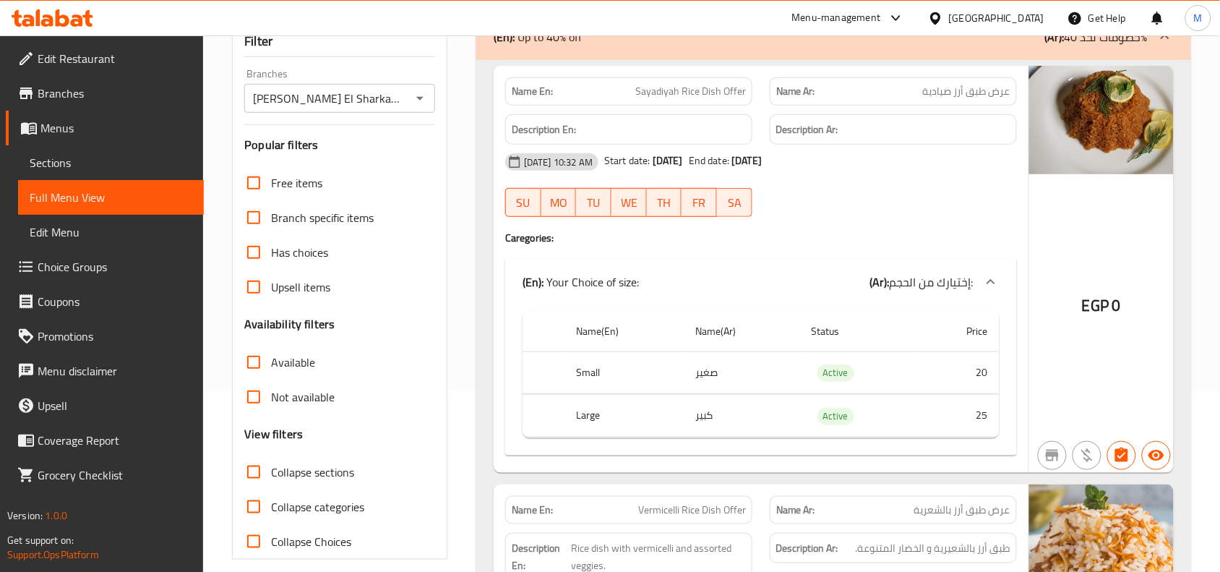
click at [250, 255] on input "Has choices" at bounding box center [253, 252] width 35 height 35
checkbox input "true"
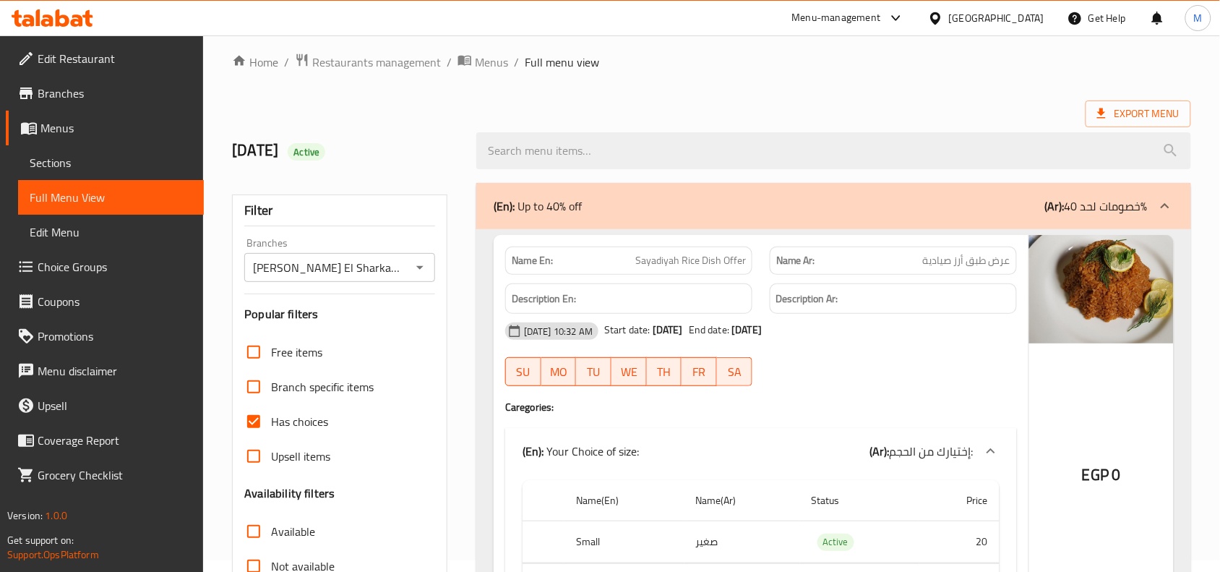
scroll to position [0, 0]
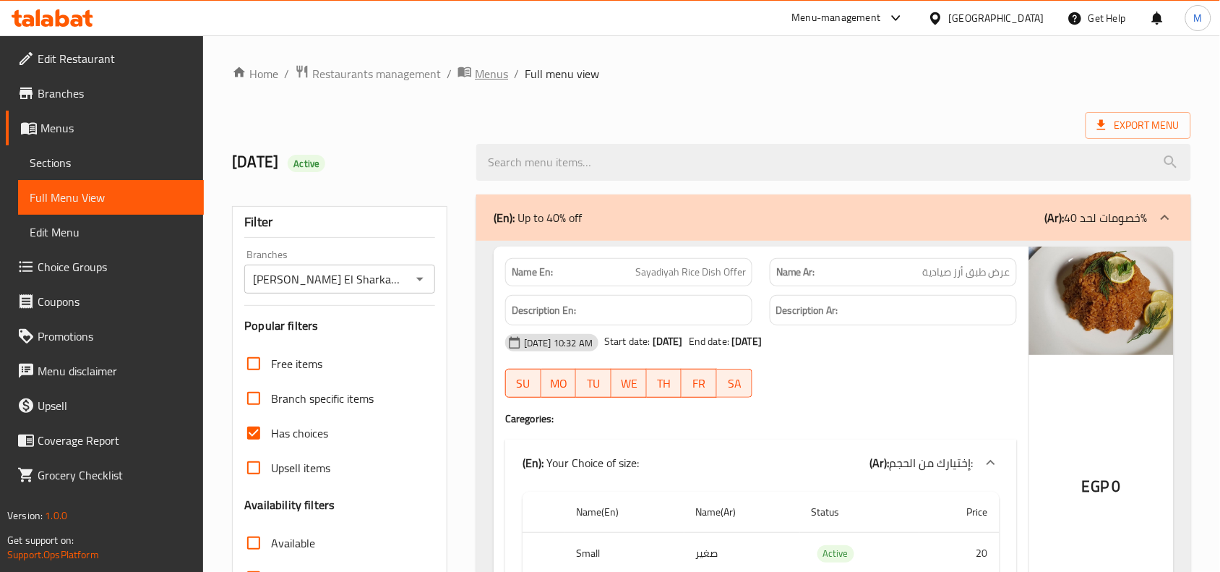
click at [497, 74] on span "Menus" at bounding box center [491, 73] width 33 height 17
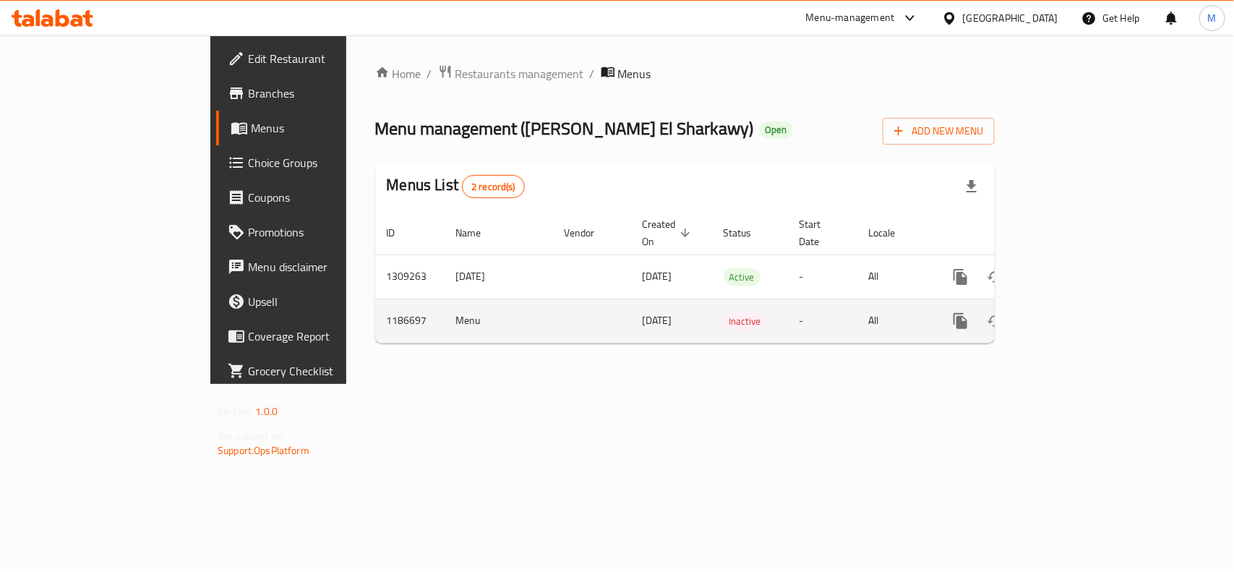
click at [1082, 305] on link "enhanced table" at bounding box center [1065, 321] width 35 height 35
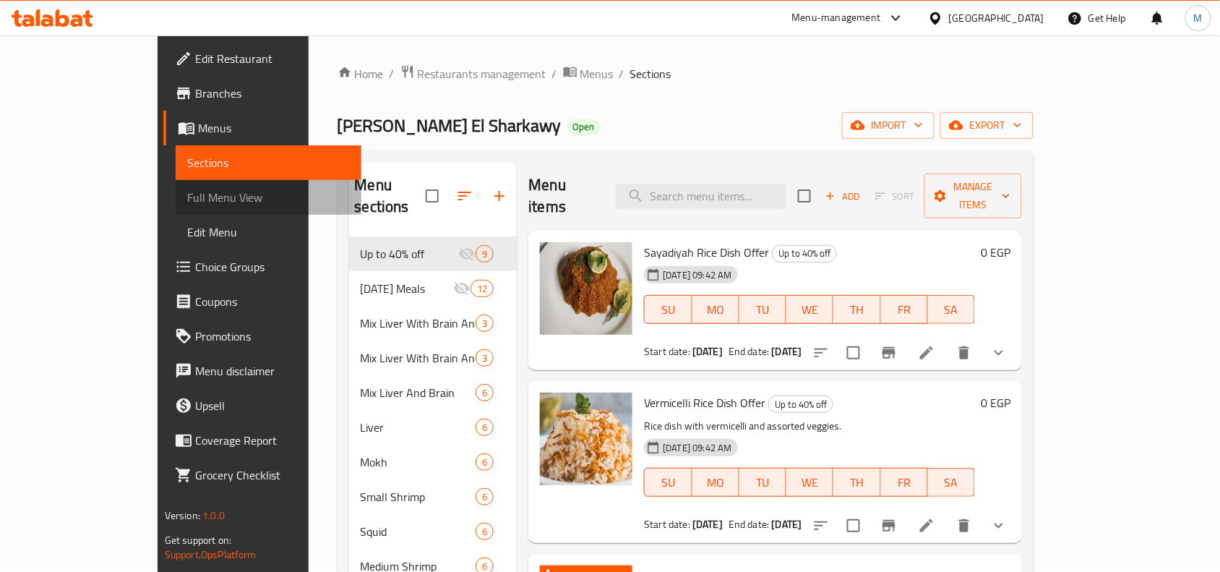
click at [187, 195] on span "Full Menu View" at bounding box center [268, 197] width 163 height 17
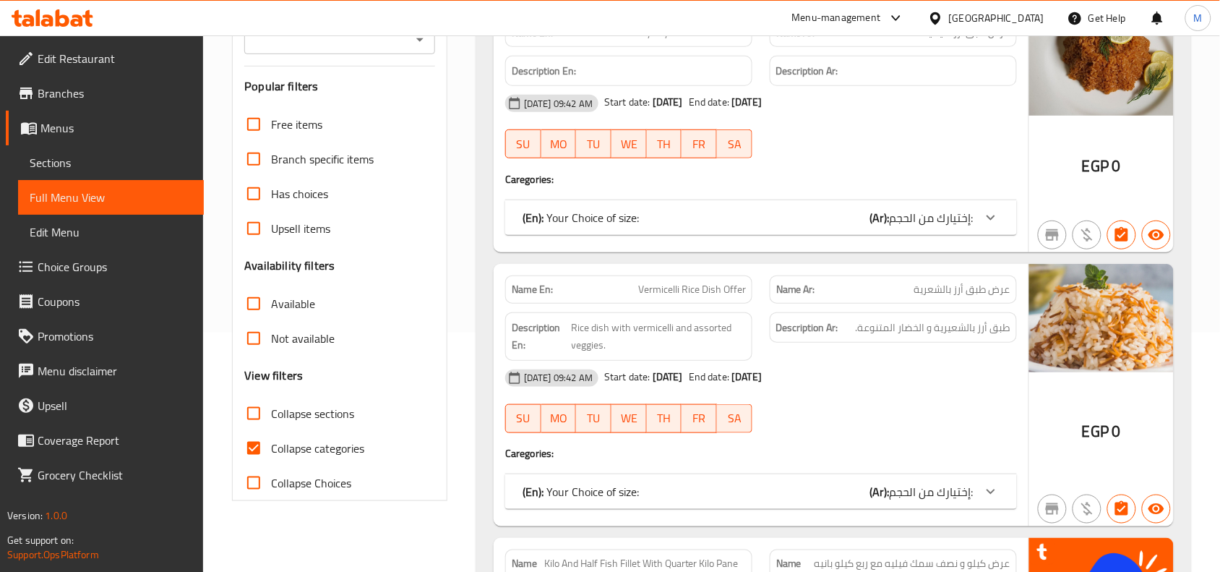
scroll to position [271, 0]
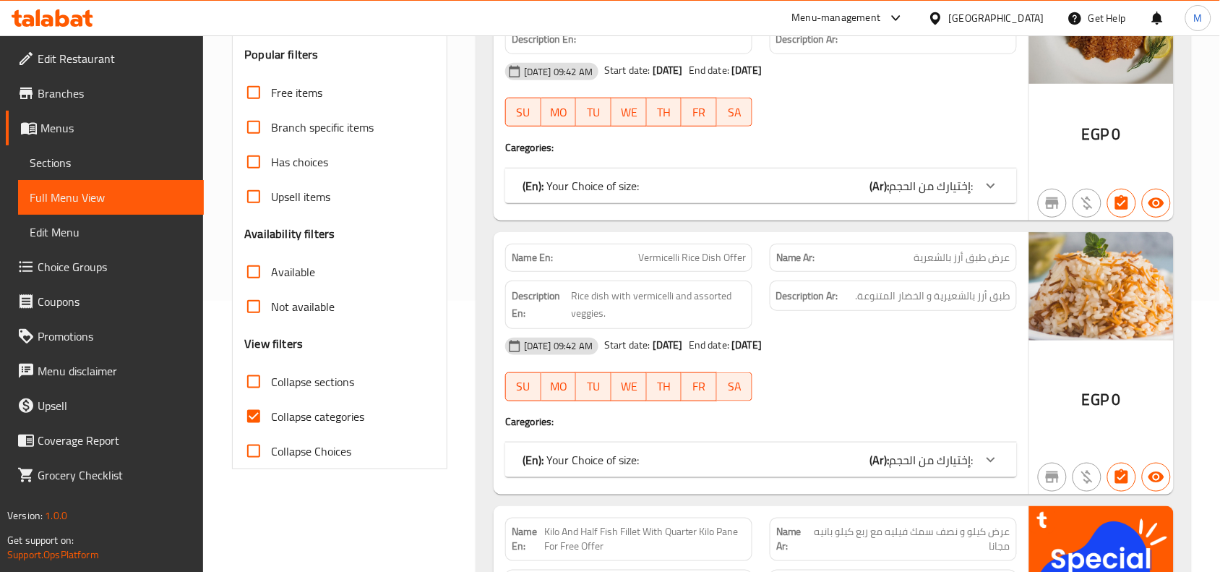
click at [286, 419] on span "Collapse categories" at bounding box center [317, 416] width 93 height 17
click at [271, 419] on input "Collapse categories" at bounding box center [253, 416] width 35 height 35
checkbox input "false"
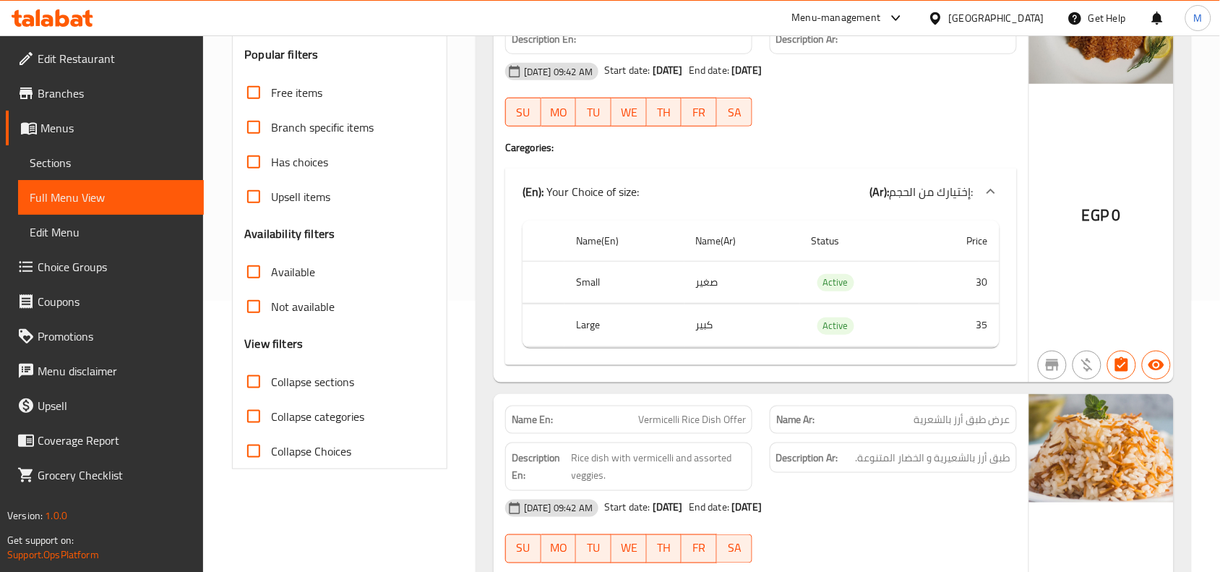
click at [291, 158] on span "Has choices" at bounding box center [299, 161] width 57 height 17
click at [271, 158] on input "Has choices" at bounding box center [253, 162] width 35 height 35
checkbox input "true"
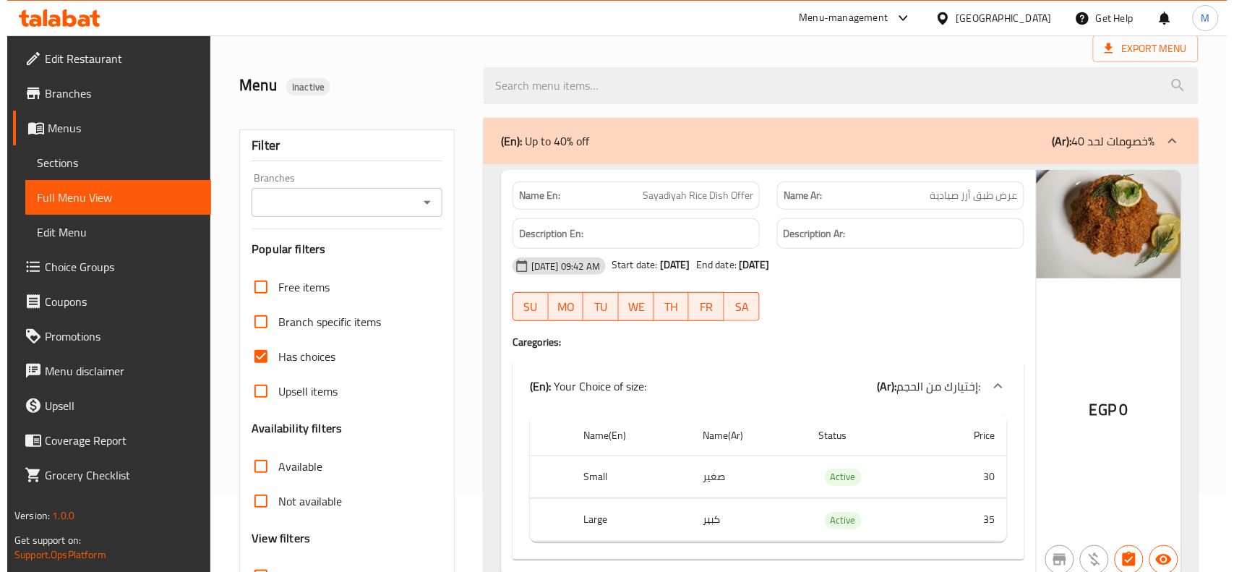
scroll to position [0, 0]
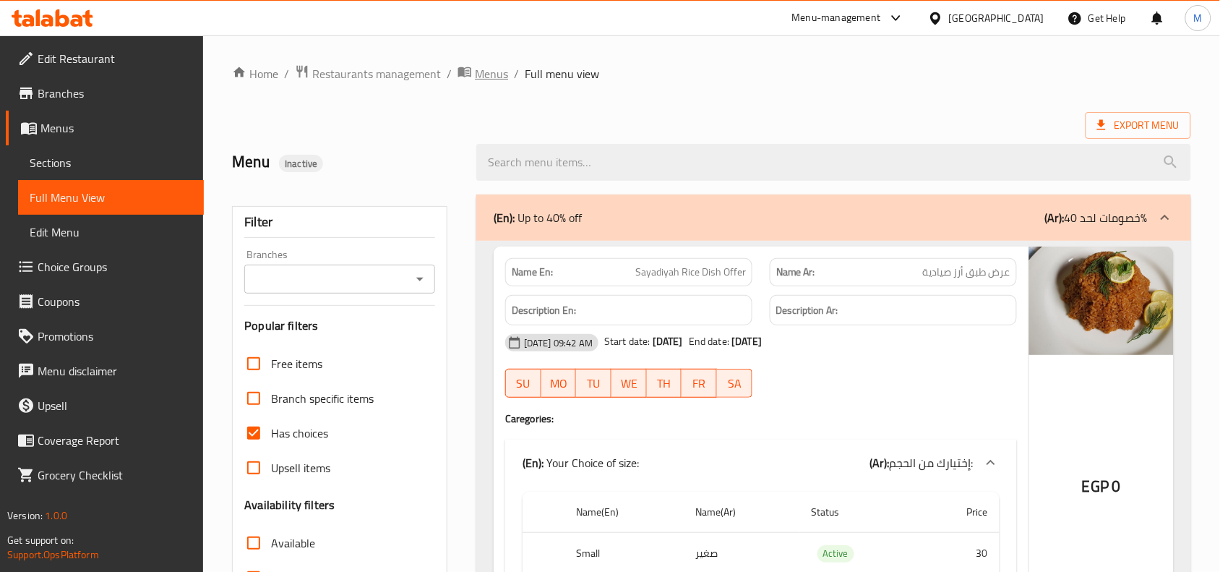
click at [487, 77] on span "Menus" at bounding box center [491, 73] width 33 height 17
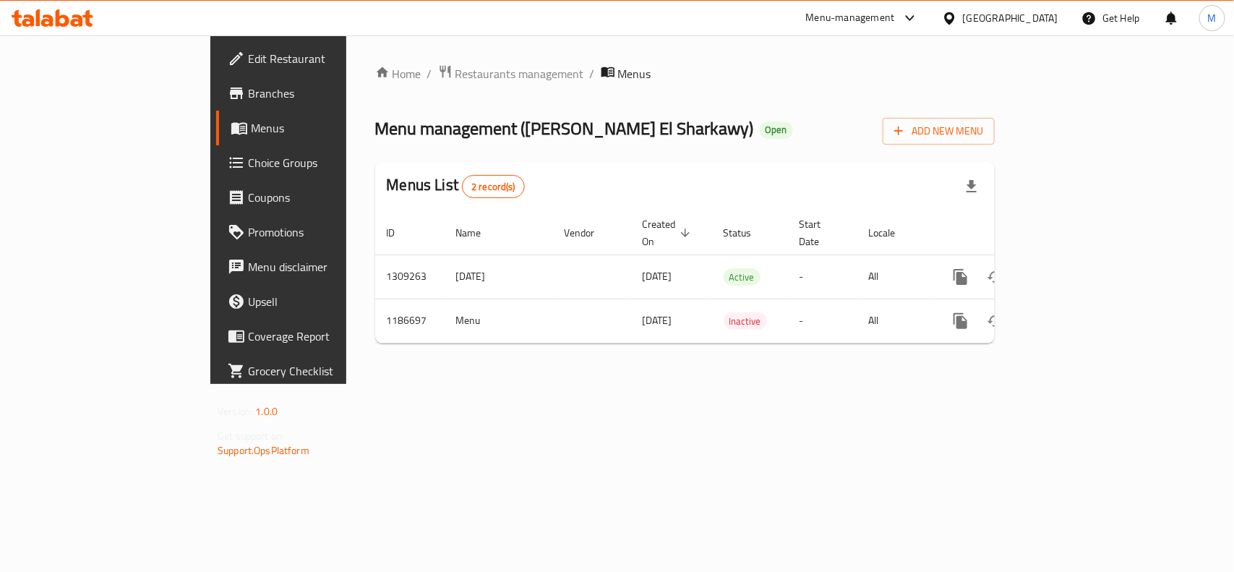
click at [748, 136] on div "Menu management ( [PERSON_NAME] El Sharkawy ) Open Add New Menu" at bounding box center [685, 128] width 620 height 33
